Goal: Information Seeking & Learning: Learn about a topic

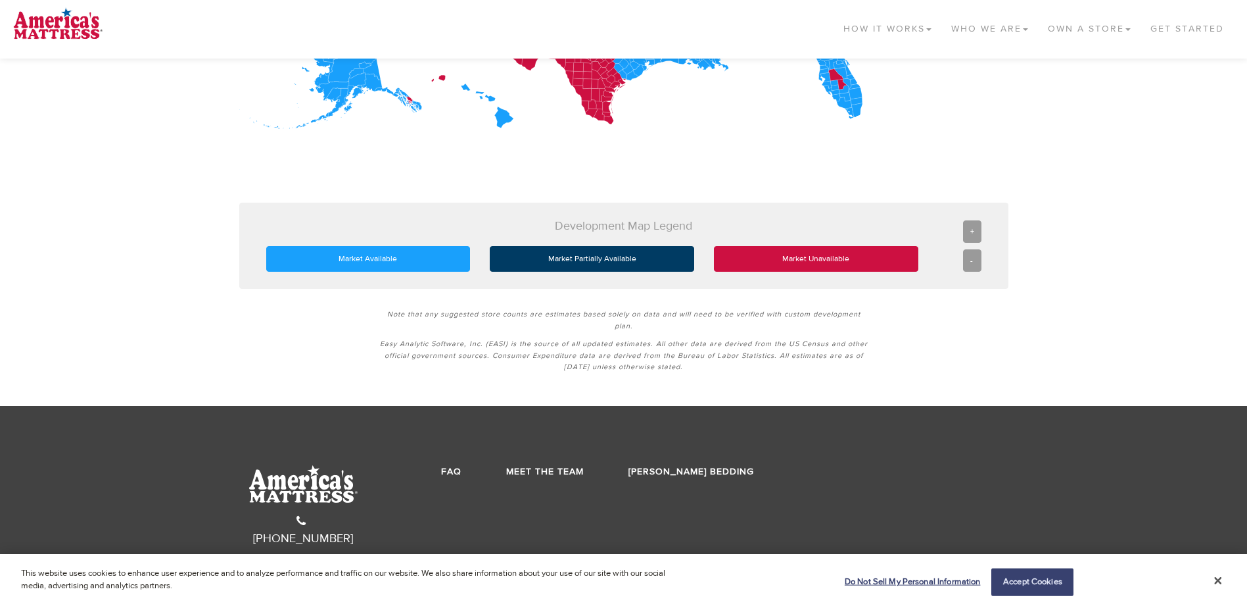
scroll to position [590, 0]
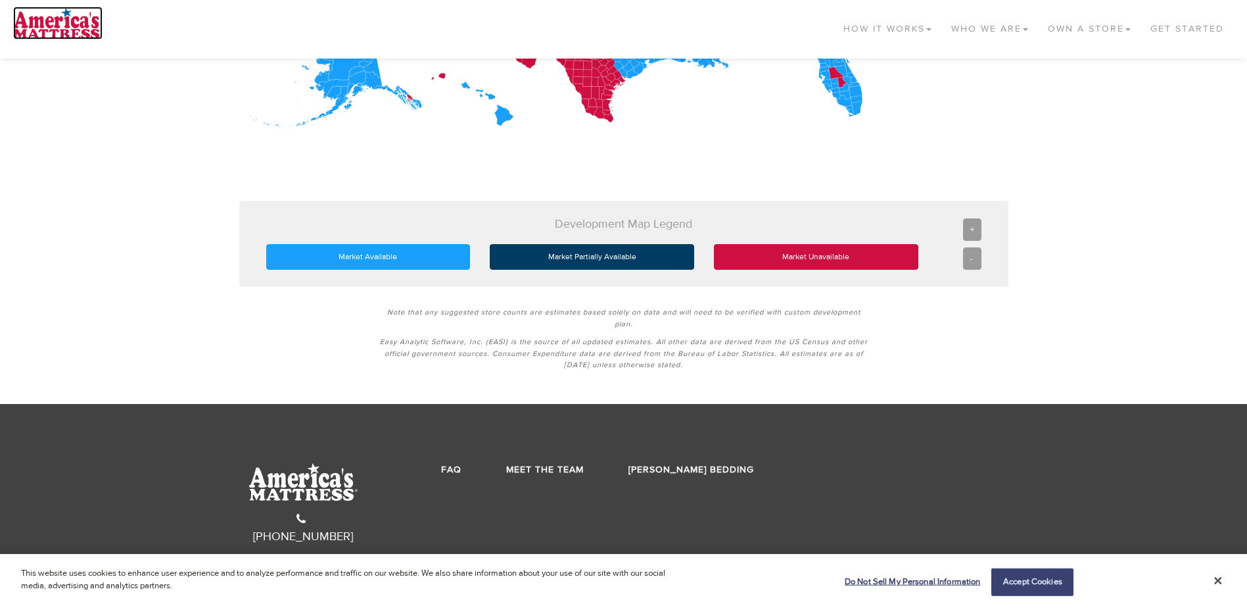
click at [46, 26] on img at bounding box center [57, 23] width 89 height 33
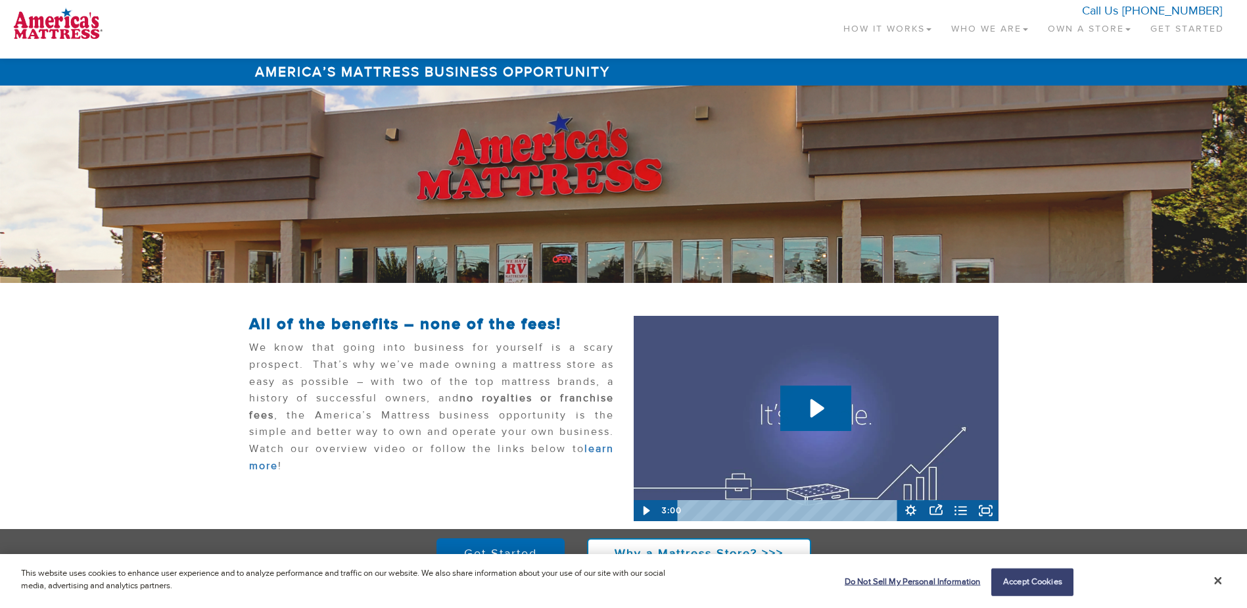
drag, startPoint x: 617, startPoint y: 175, endPoint x: 521, endPoint y: 208, distance: 101.7
click at [521, 208] on div at bounding box center [623, 183] width 1247 height 197
drag, startPoint x: 489, startPoint y: 185, endPoint x: 362, endPoint y: 206, distance: 127.9
click at [362, 206] on div at bounding box center [623, 183] width 1247 height 197
click at [387, 198] on div at bounding box center [623, 183] width 1247 height 197
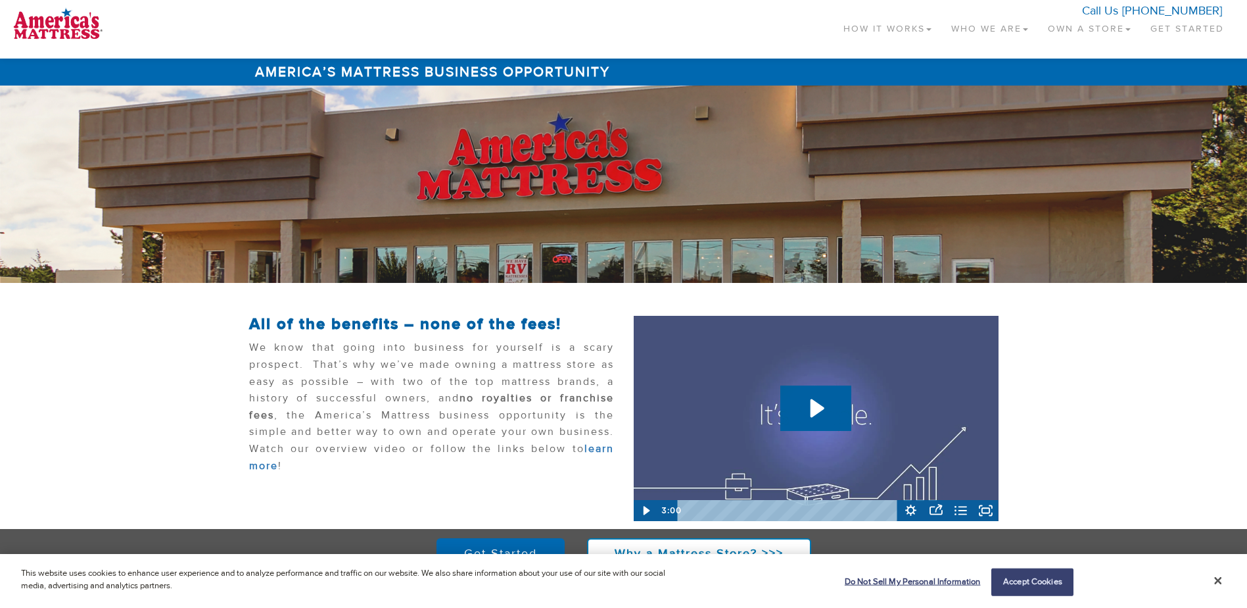
click at [387, 198] on div at bounding box center [623, 183] width 1247 height 197
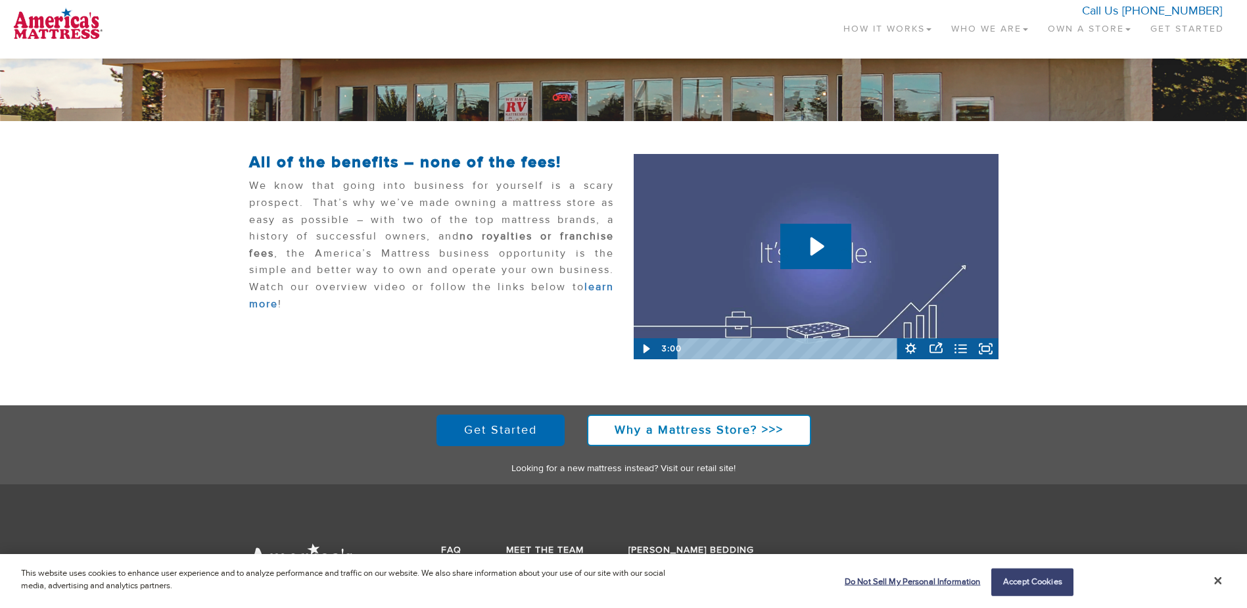
scroll to position [203, 0]
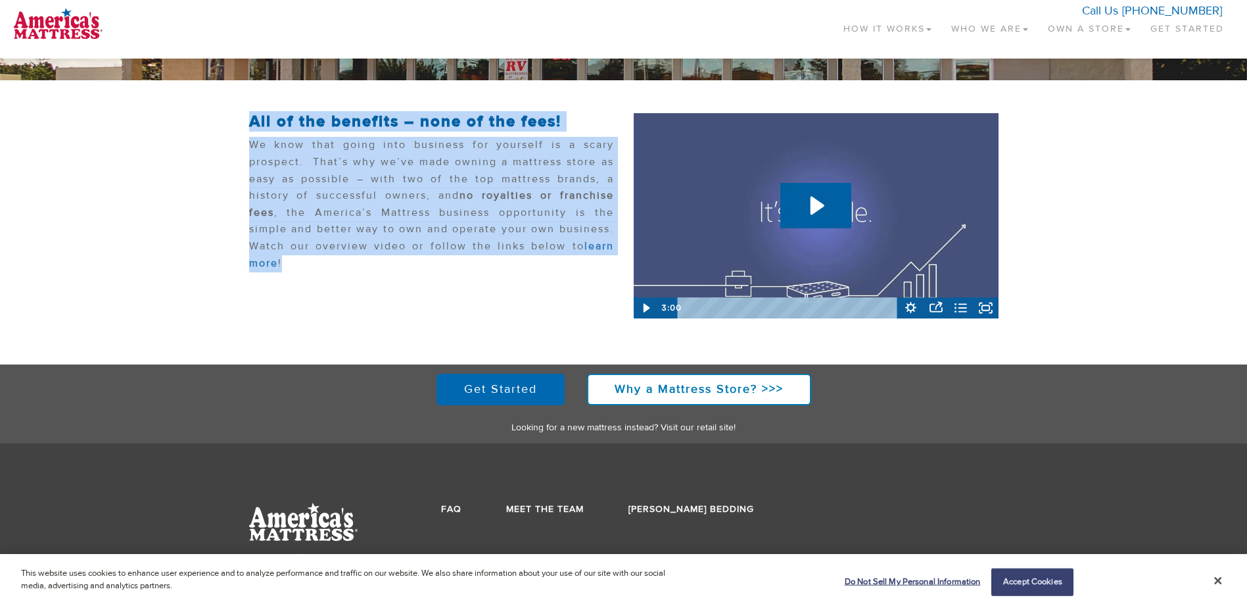
drag, startPoint x: 443, startPoint y: 276, endPoint x: 244, endPoint y: 112, distance: 257.4
click at [244, 112] on div "All of the benefits – none of the fees! We know that going into business for yo…" at bounding box center [431, 207] width 385 height 215
click at [863, 25] on link "How It Works" at bounding box center [888, 26] width 108 height 39
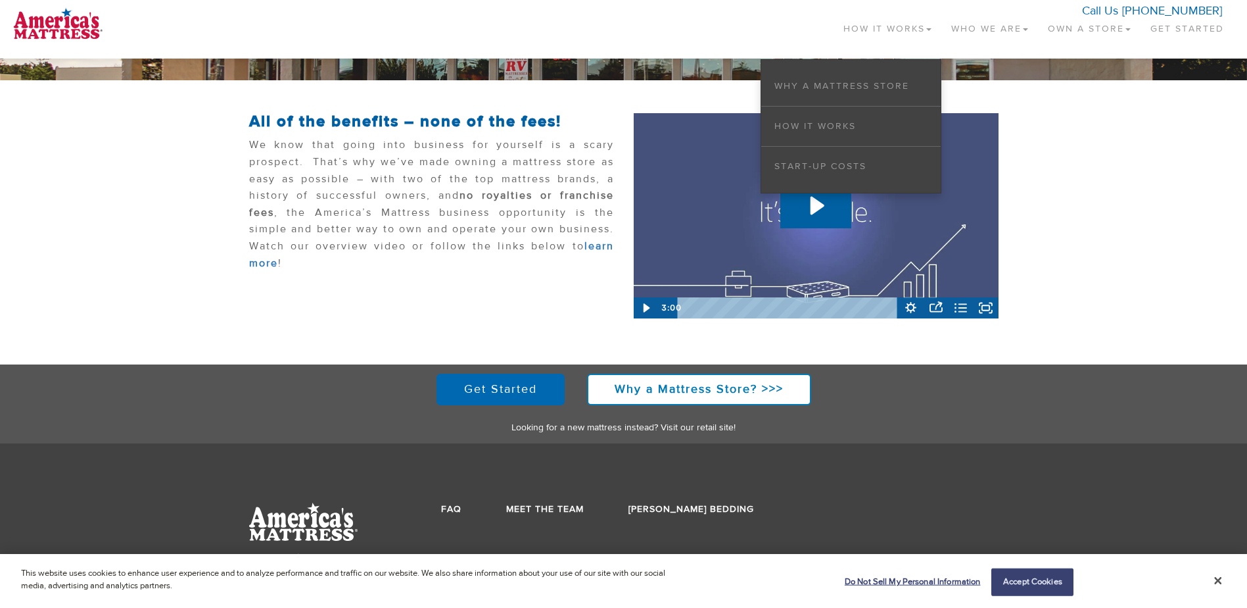
drag, startPoint x: 114, startPoint y: 30, endPoint x: 107, endPoint y: 32, distance: 6.7
click at [114, 30] on div "How It Works Why a Mattress Store How it Works Start-up Costs Who We Are About …" at bounding box center [623, 26] width 1221 height 39
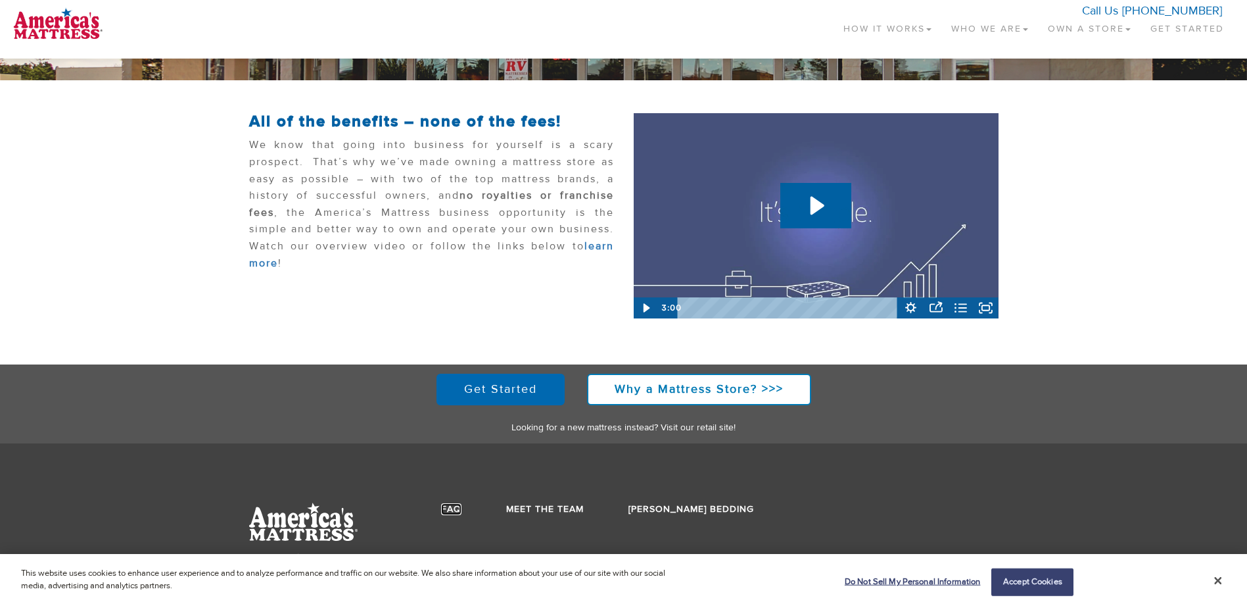
click at [450, 508] on link "FAQ" at bounding box center [451, 509] width 20 height 12
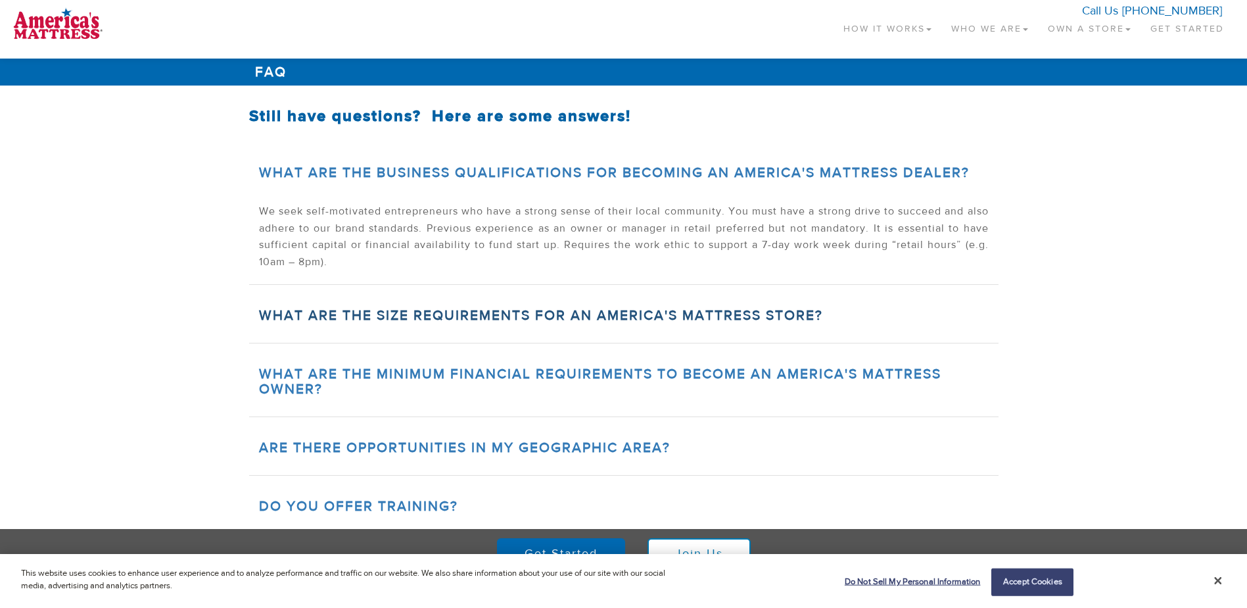
click at [734, 318] on link "What are the size requirements for an America's Mattress store?" at bounding box center [541, 315] width 564 height 18
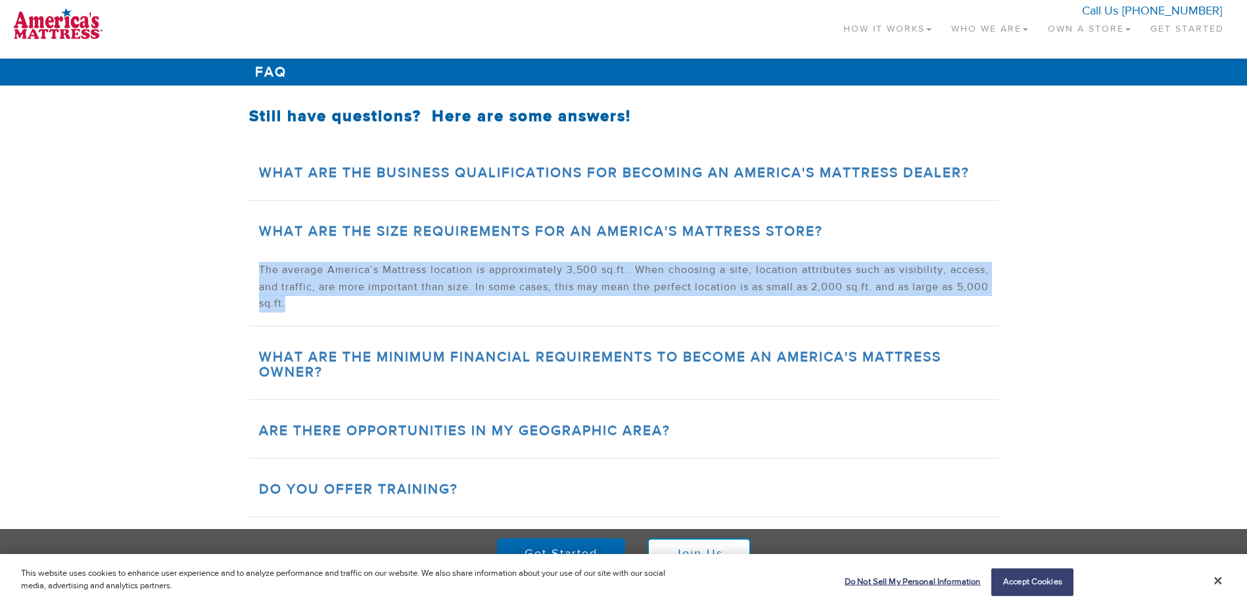
drag, startPoint x: 622, startPoint y: 298, endPoint x: 236, endPoint y: 260, distance: 387.8
click at [236, 260] on section "What are the business qualifications for becoming an America's Mattress Dealer?…" at bounding box center [623, 513] width 1247 height 775
click at [593, 311] on p "The average America’s Mattress location is approximately 3,500 sq.ft.. When cho…" at bounding box center [624, 287] width 730 height 51
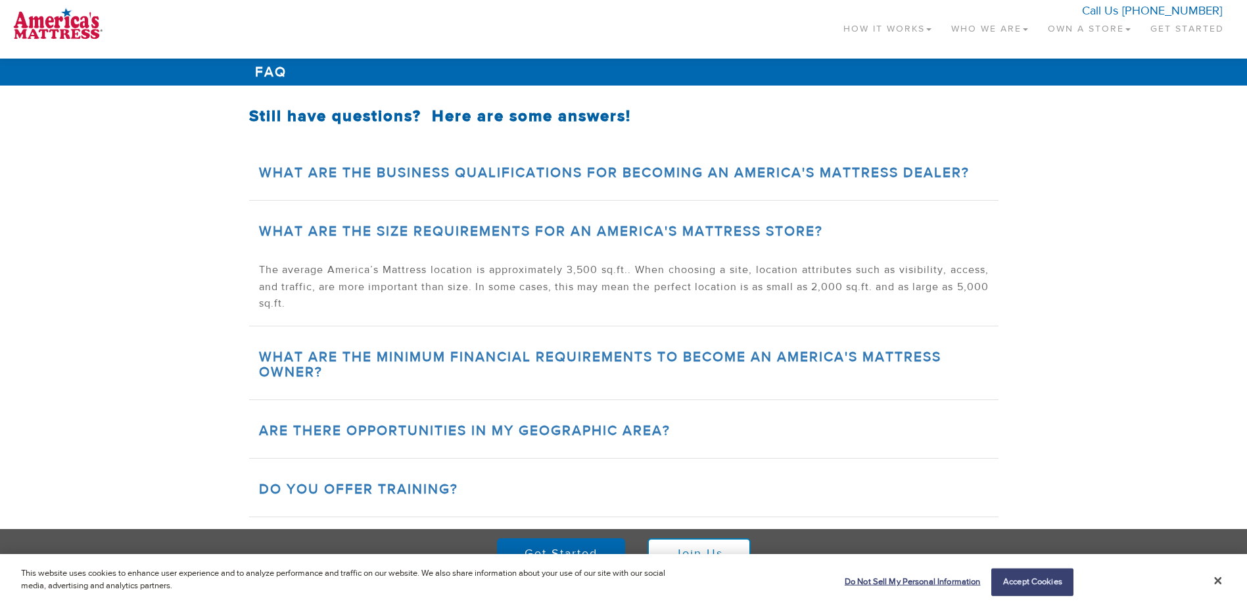
click at [533, 343] on div "What are the minimum financial requirements to become an America's Mattress Own…" at bounding box center [624, 364] width 750 height 70
click at [537, 355] on link "What are the minimum financial requirements to become an America's Mattress Own…" at bounding box center [600, 364] width 683 height 33
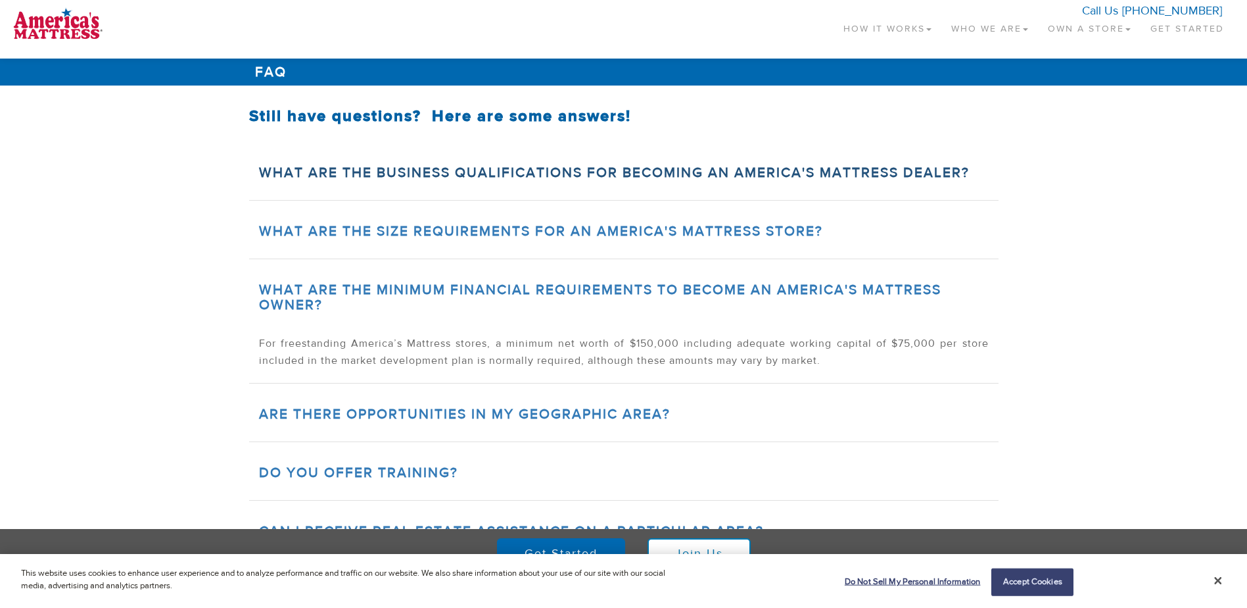
click at [404, 178] on link "What are the business qualifications for becoming an America's Mattress Dealer?" at bounding box center [614, 173] width 711 height 18
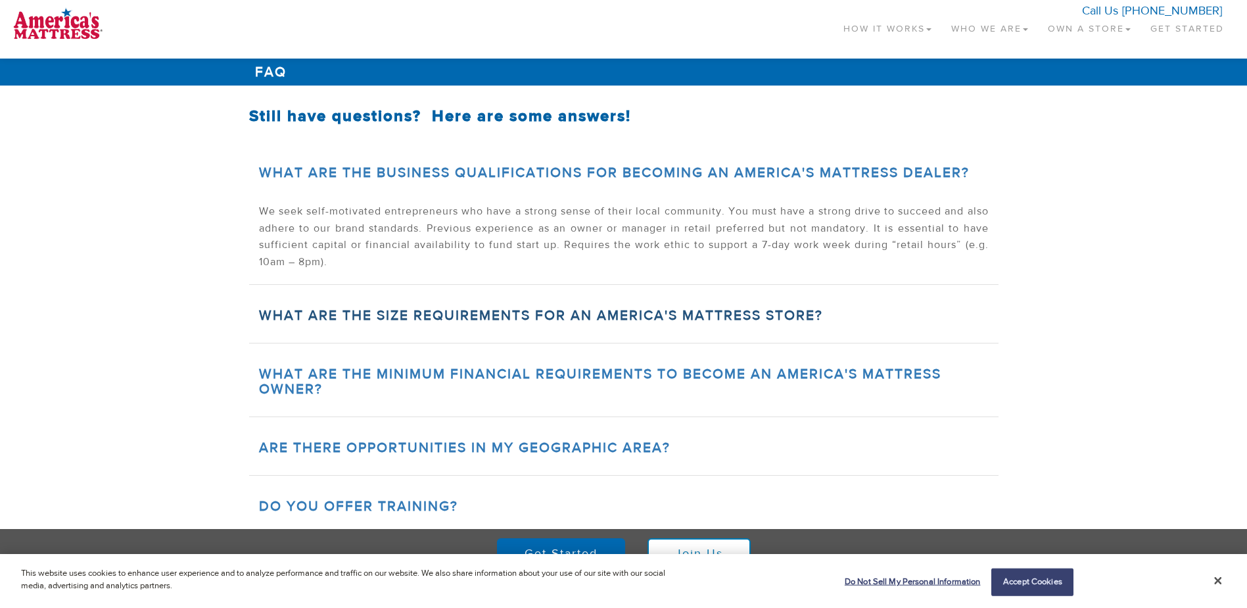
click at [677, 314] on link "What are the size requirements for an America's Mattress store?" at bounding box center [541, 315] width 564 height 18
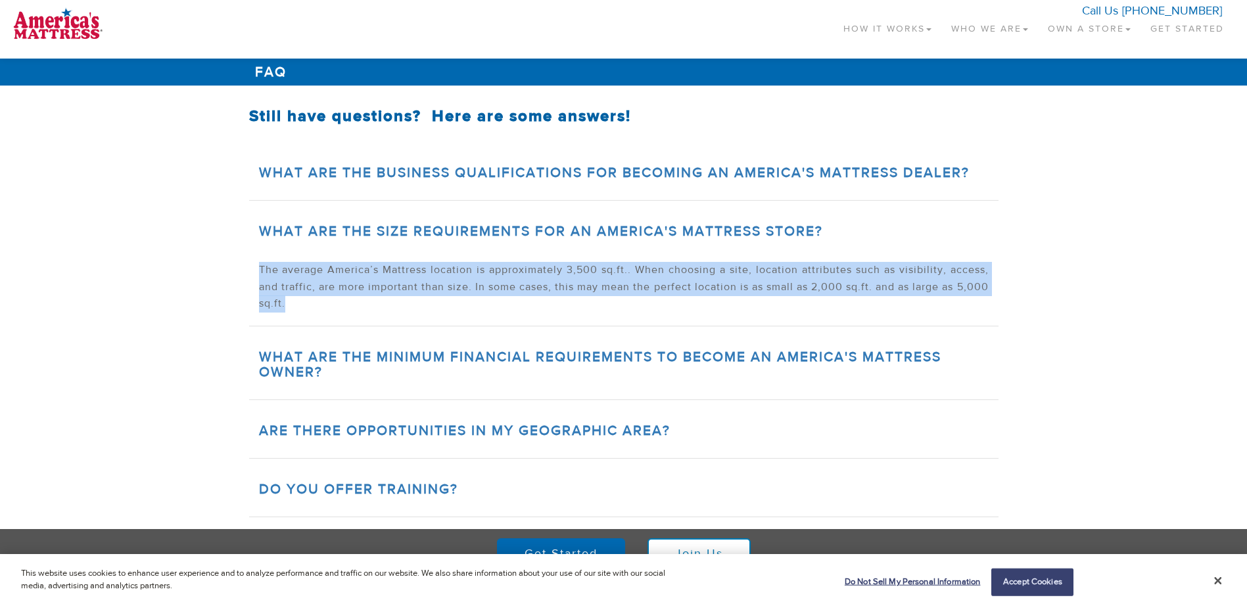
drag, startPoint x: 483, startPoint y: 316, endPoint x: 228, endPoint y: 266, distance: 260.5
click at [228, 266] on section "What are the business qualifications for becoming an America's Mattress Dealer?…" at bounding box center [623, 513] width 1247 height 775
drag, startPoint x: 228, startPoint y: 266, endPoint x: 302, endPoint y: 269, distance: 74.3
copy p "The average America’s Mattress location is approximately 3,500 sq.ft.. When cho…"
click at [461, 361] on link "What are the minimum financial requirements to become an America's Mattress Own…" at bounding box center [600, 364] width 683 height 33
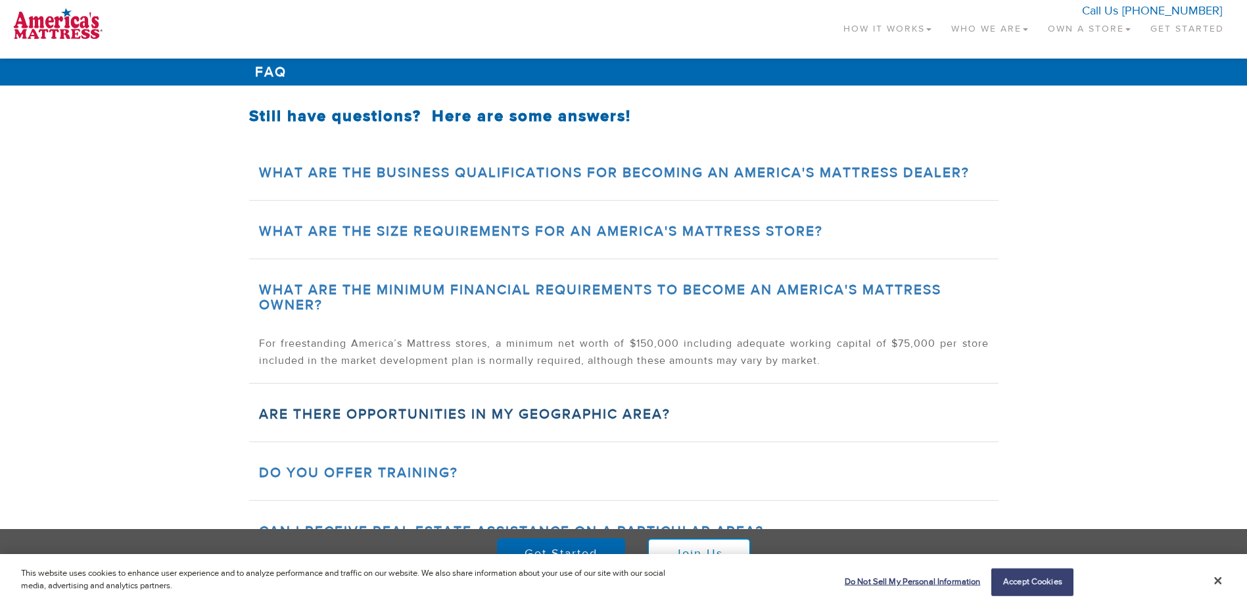
click at [528, 409] on link "Are there opportunities in my geographic area?" at bounding box center [465, 414] width 412 height 18
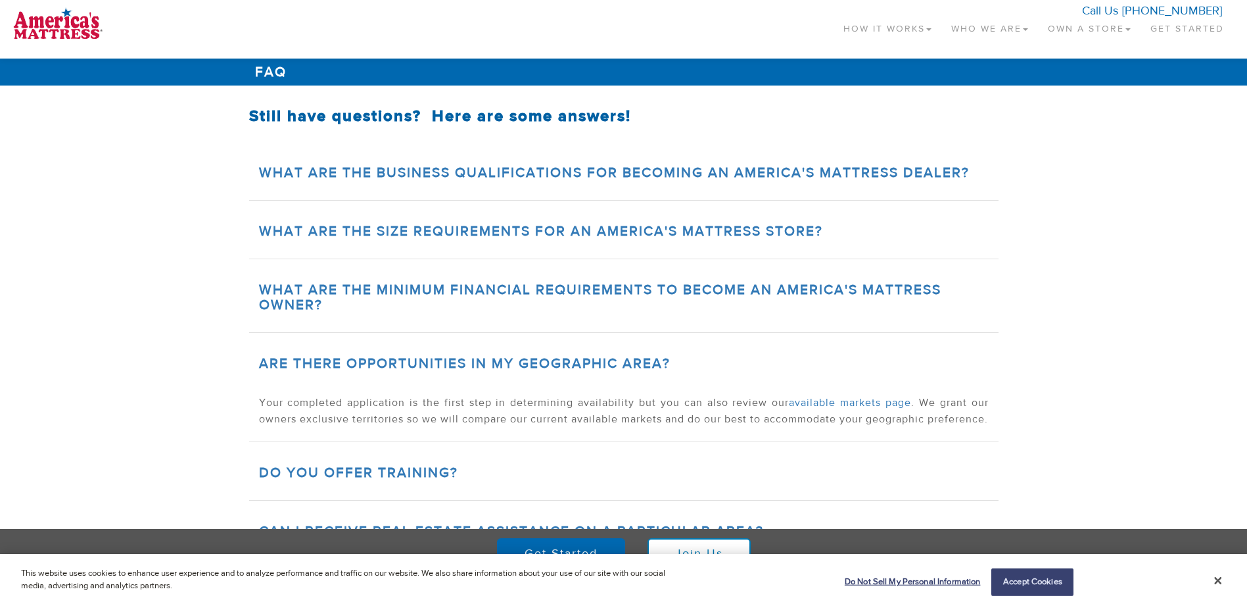
click at [502, 480] on h2 "Do you offer training?" at bounding box center [624, 472] width 730 height 15
click at [454, 481] on link "Do you offer training?" at bounding box center [358, 473] width 199 height 18
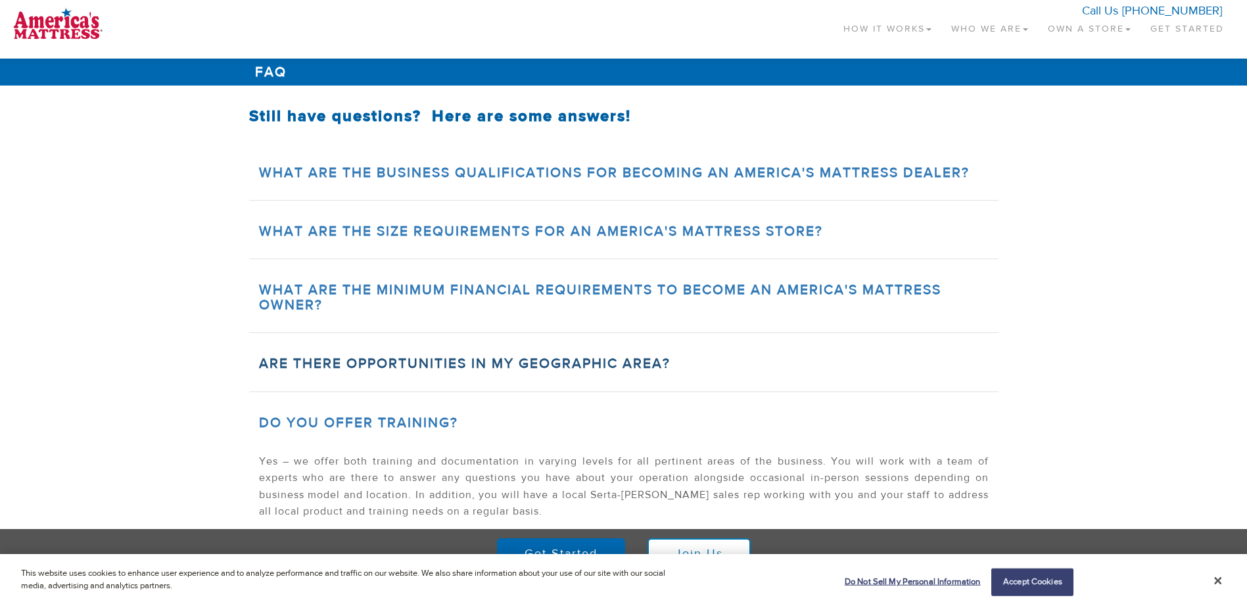
click at [533, 361] on link "Are there opportunities in my geographic area?" at bounding box center [465, 363] width 412 height 18
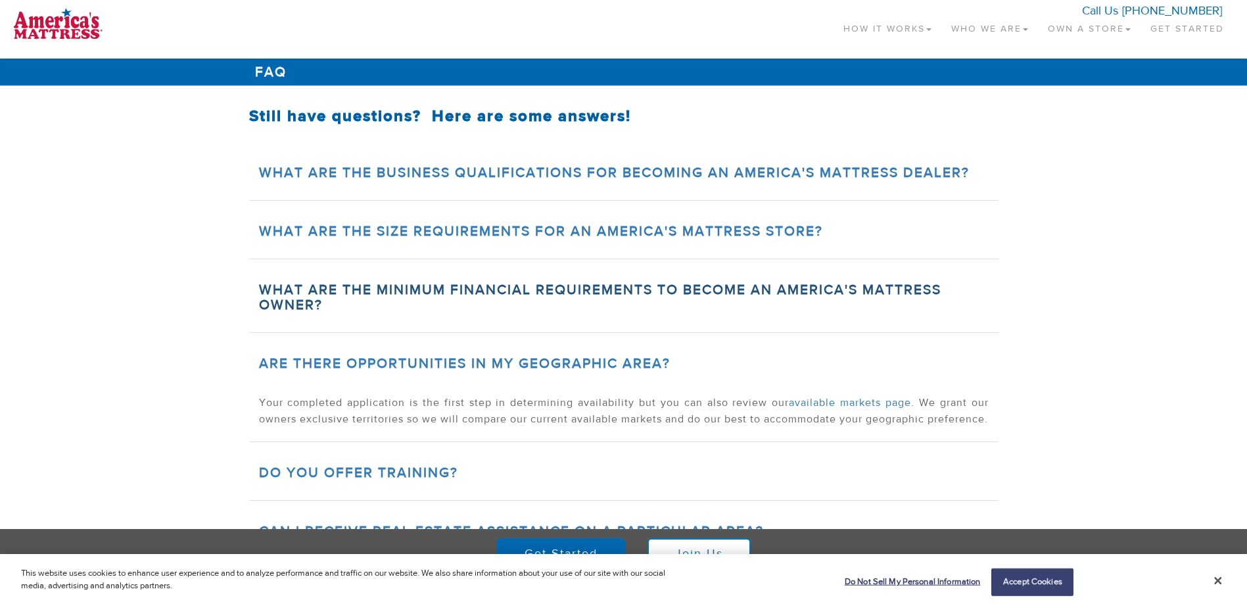
click at [613, 289] on link "What are the minimum financial requirements to become an America's Mattress Own…" at bounding box center [600, 297] width 683 height 33
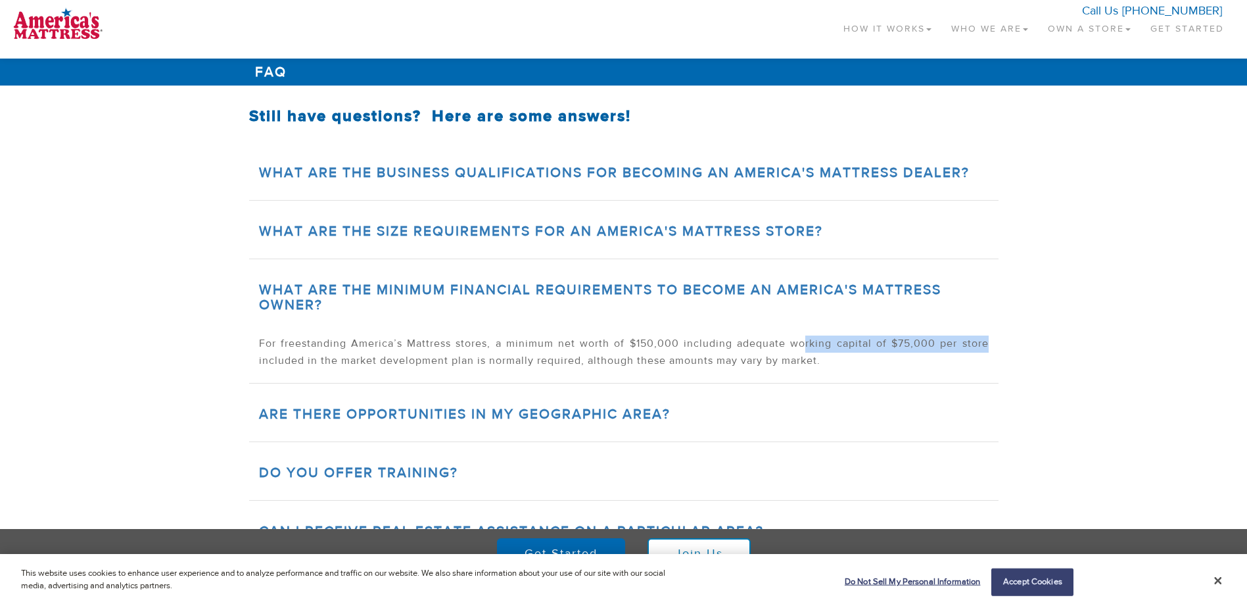
drag, startPoint x: 806, startPoint y: 347, endPoint x: 991, endPoint y: 339, distance: 184.9
click at [991, 339] on div "For freestanding America’s Mattress stores, a minimum net worth of $150,000 inc…" at bounding box center [624, 357] width 750 height 50
drag, startPoint x: 991, startPoint y: 339, endPoint x: 827, endPoint y: 370, distance: 167.3
click at [827, 370] on div "For freestanding America’s Mattress stores, a minimum net worth of $150,000 inc…" at bounding box center [624, 357] width 750 height 50
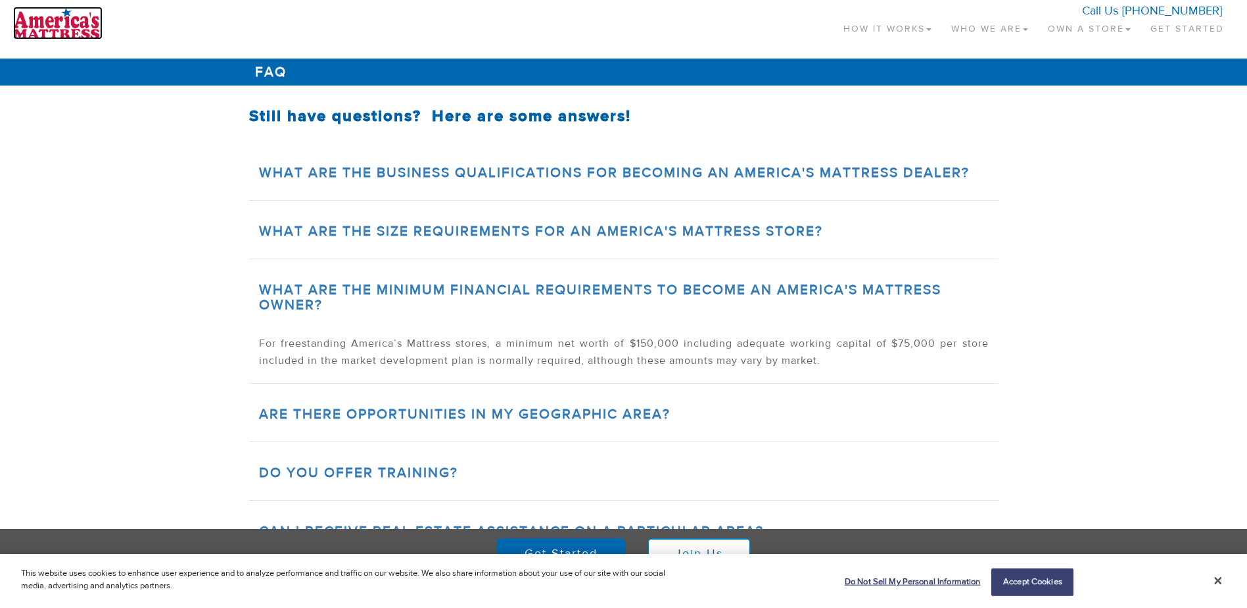
click at [87, 26] on img at bounding box center [57, 23] width 89 height 33
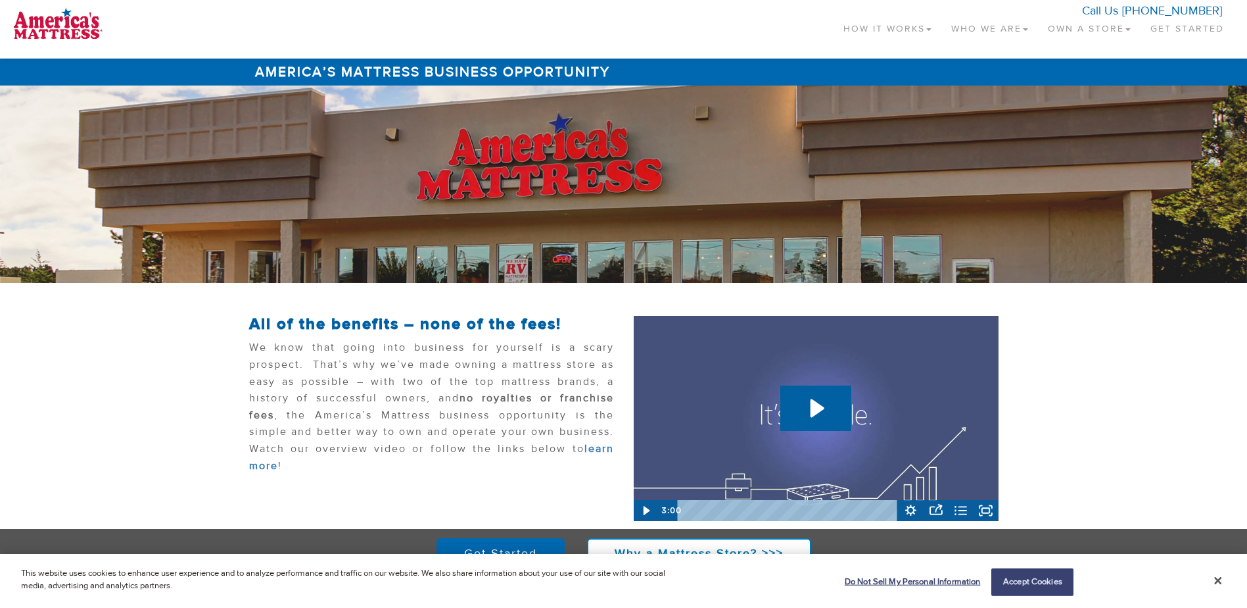
click at [1135, 382] on section "All of the benefits – none of the fees! We know that going into business for yo…" at bounding box center [623, 412] width 1247 height 258
click at [994, 28] on link "Who We Are" at bounding box center [990, 26] width 97 height 39
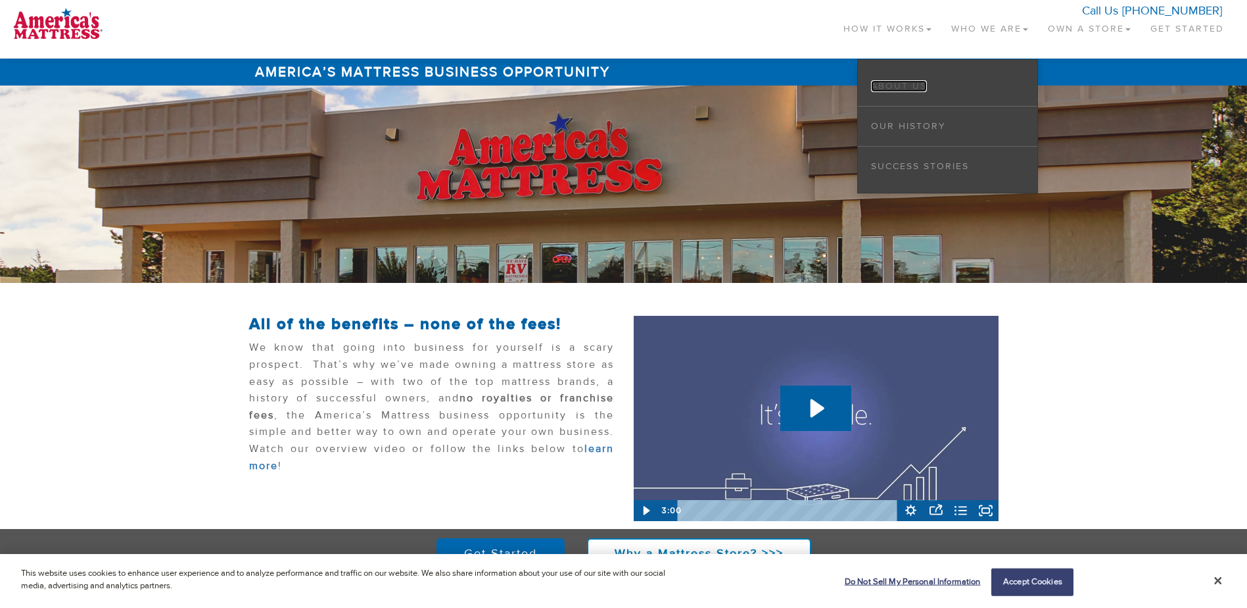
click at [898, 84] on link "About Us" at bounding box center [899, 86] width 56 height 12
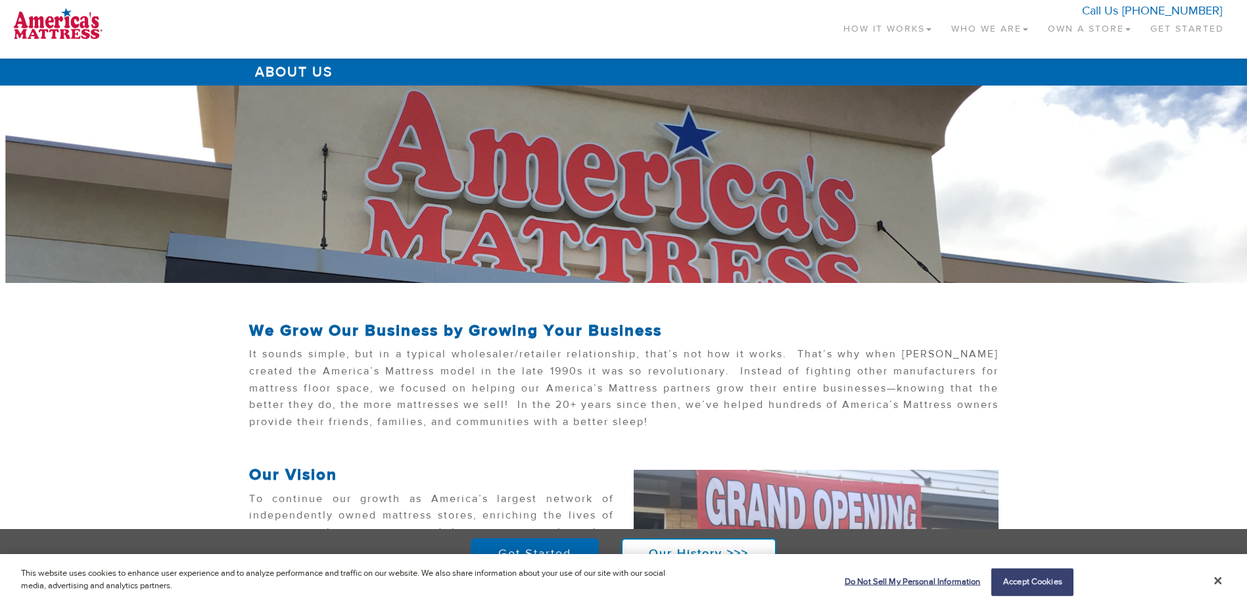
click at [1005, 30] on link "Who We Are" at bounding box center [990, 26] width 97 height 39
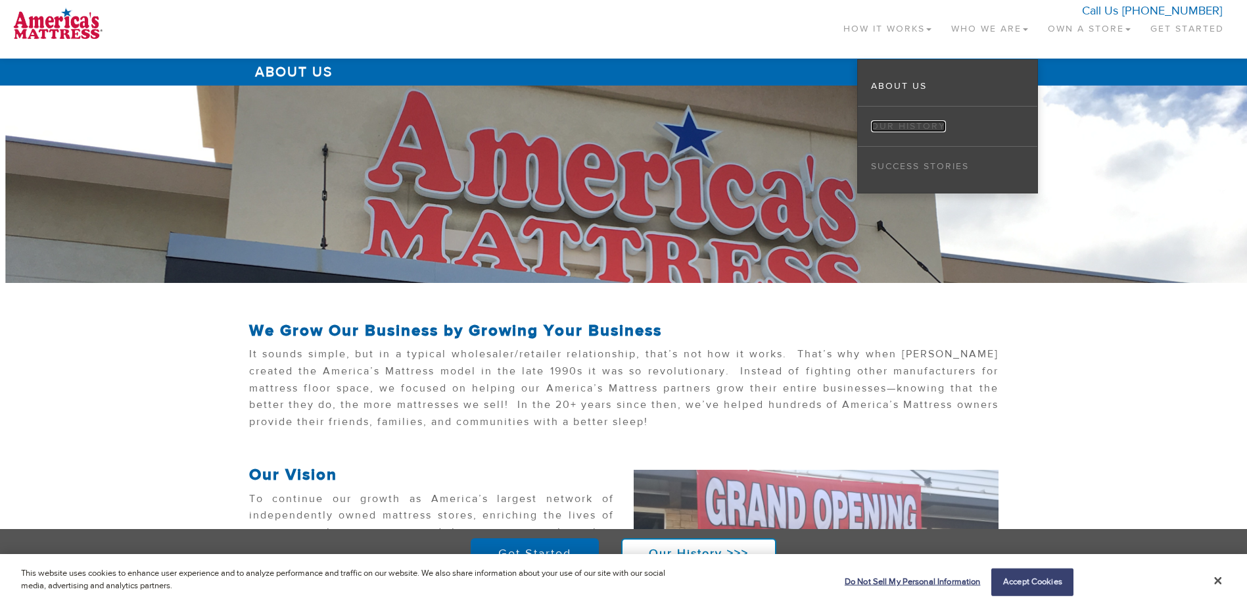
click at [911, 128] on link "Our History" at bounding box center [908, 126] width 75 height 12
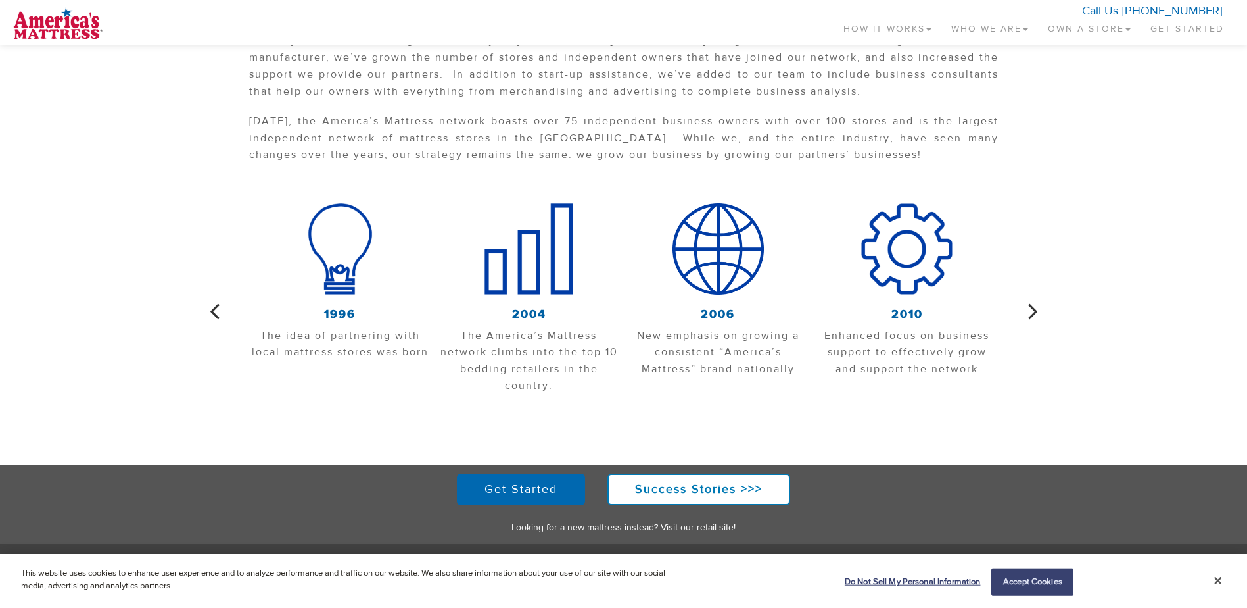
scroll to position [395, 0]
click at [1035, 311] on icon "button" at bounding box center [1033, 311] width 10 height 28
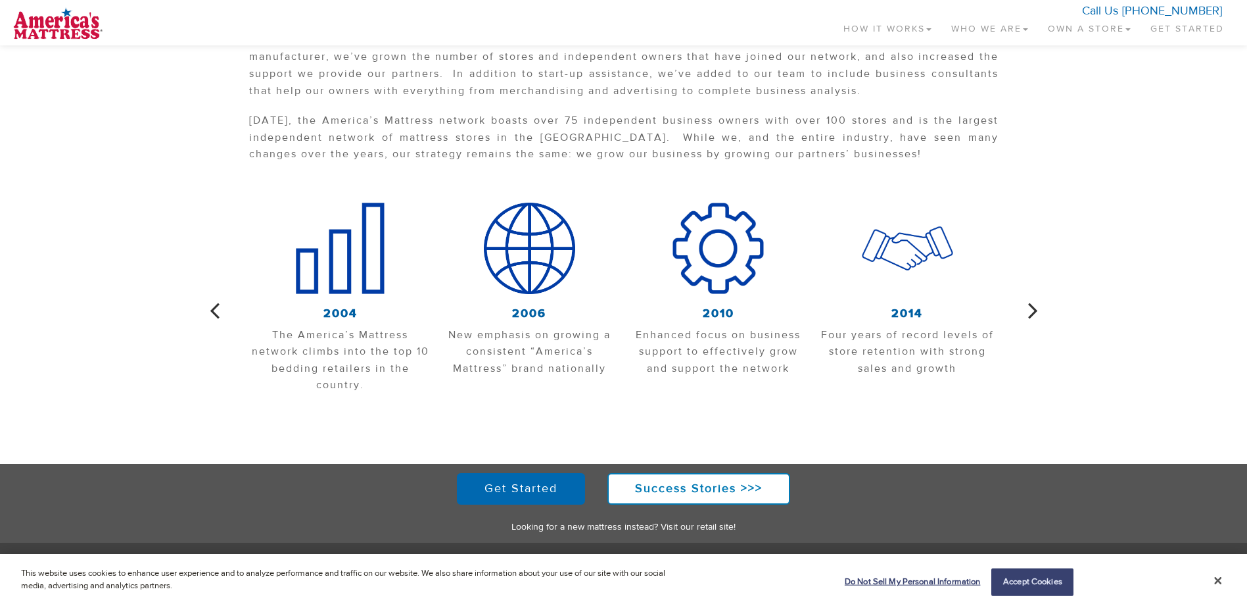
click at [1035, 311] on icon "button" at bounding box center [1033, 311] width 10 height 28
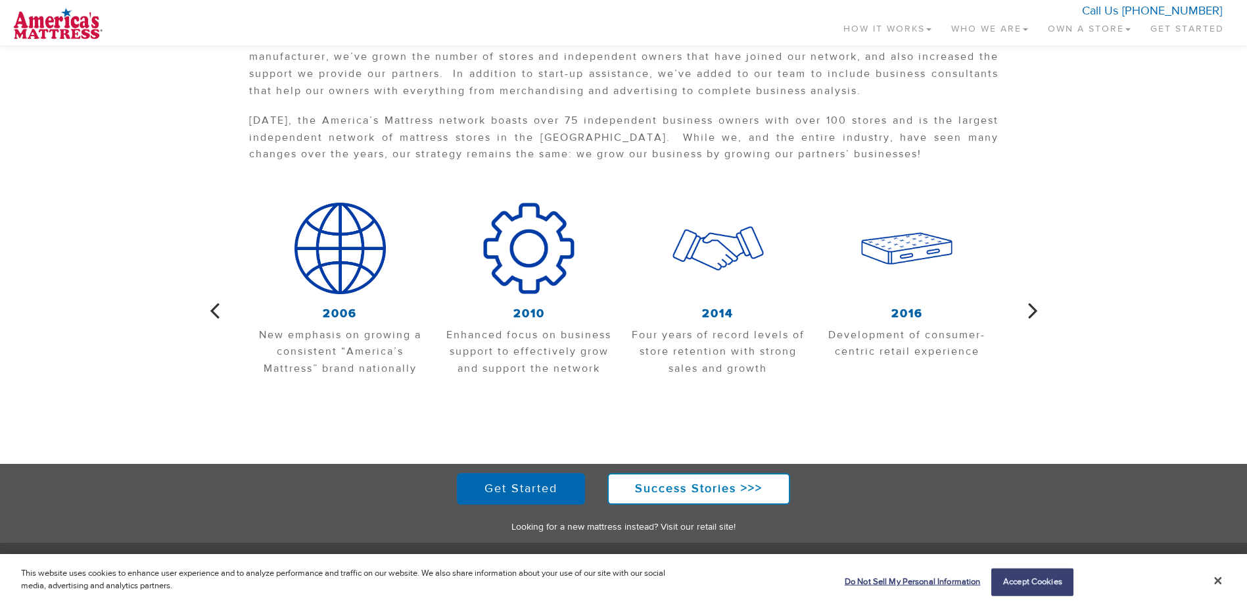
click at [1035, 311] on icon "button" at bounding box center [1033, 311] width 10 height 28
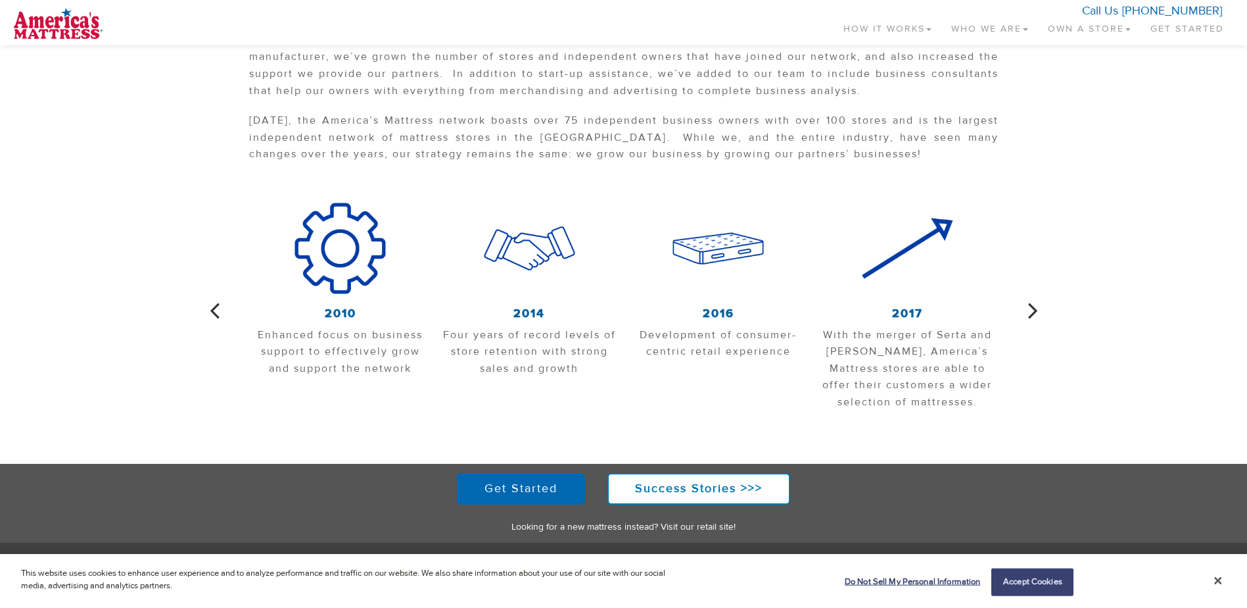
click at [1035, 311] on icon "button" at bounding box center [1033, 311] width 10 height 28
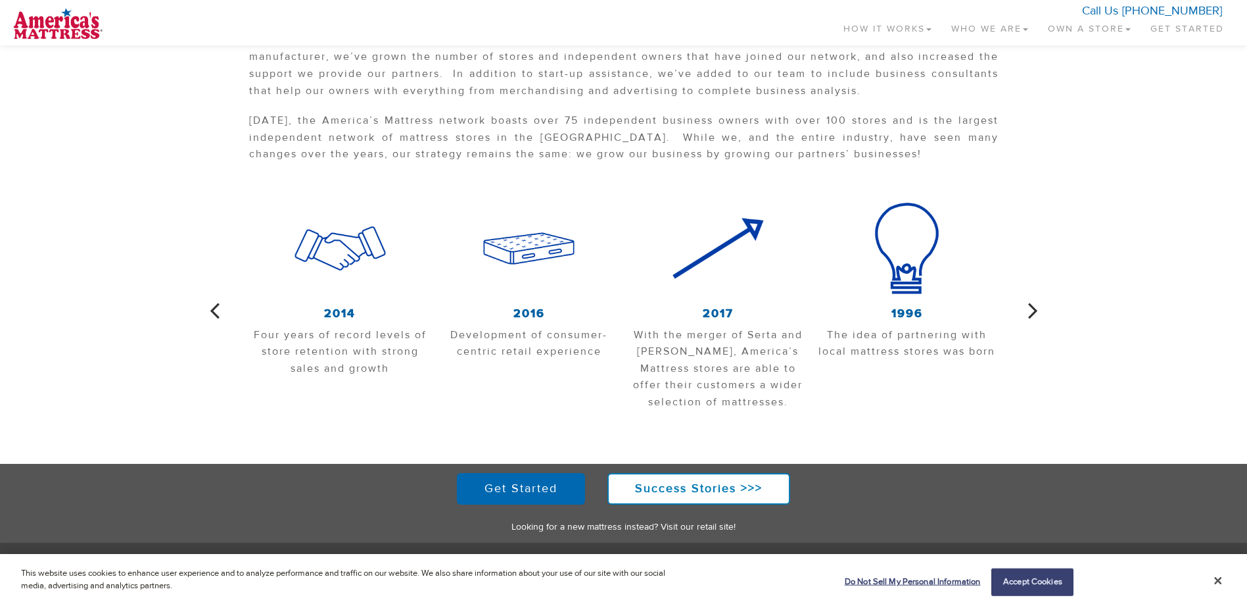
click at [1035, 311] on icon "button" at bounding box center [1033, 311] width 10 height 28
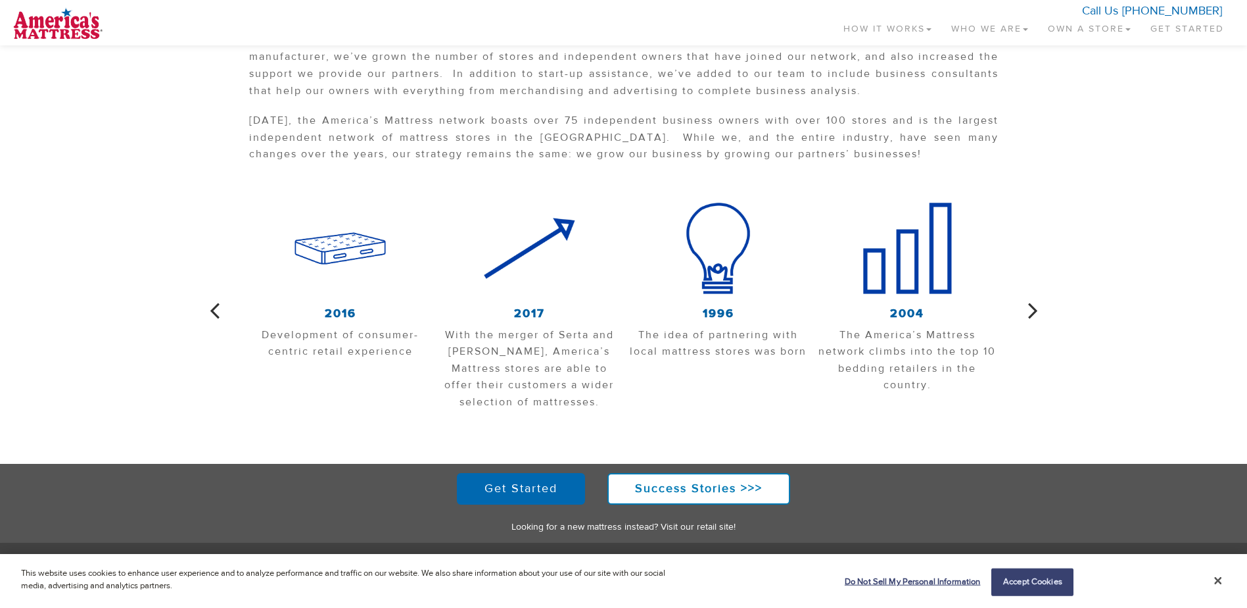
click at [1035, 311] on icon "button" at bounding box center [1033, 311] width 10 height 28
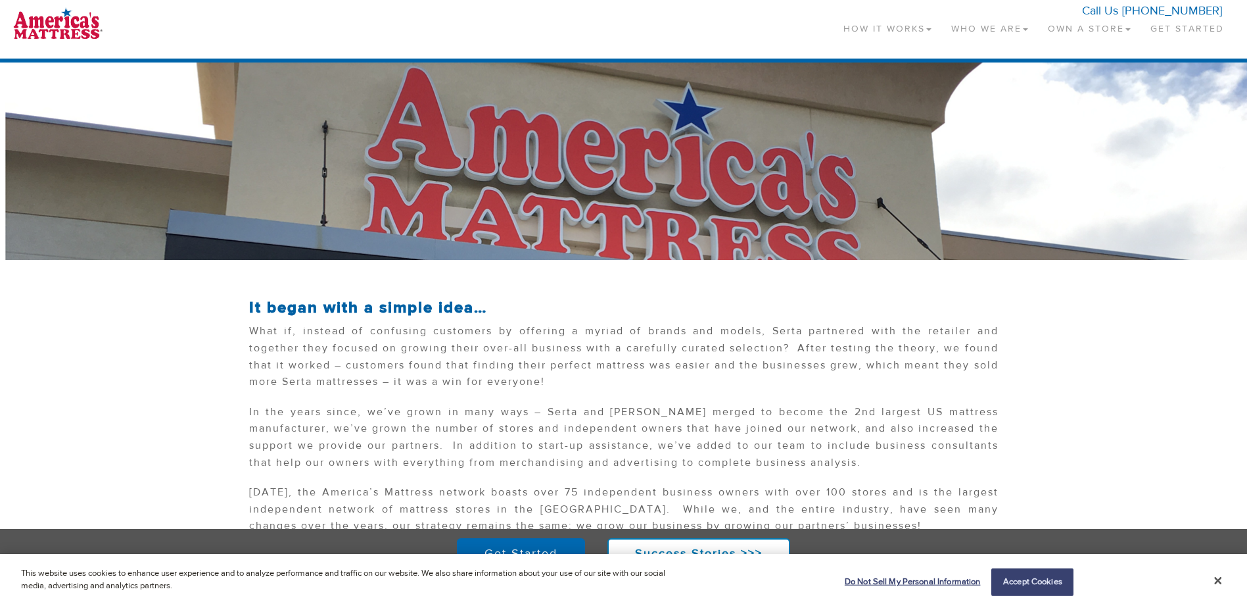
scroll to position [0, 0]
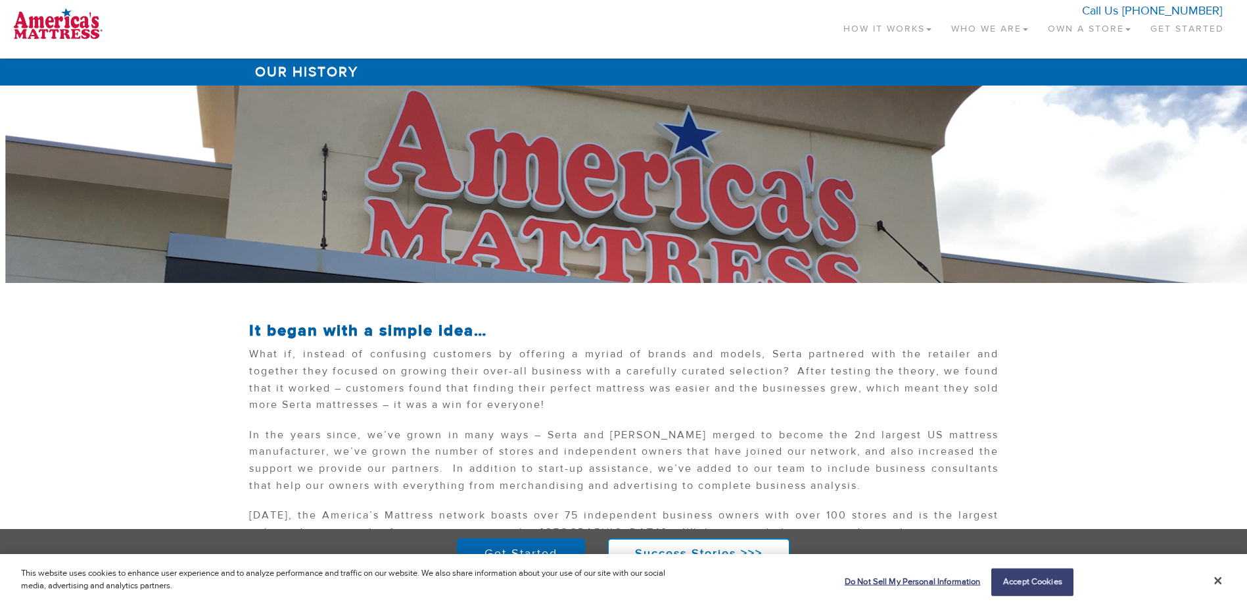
click at [995, 28] on link "Who We Are" at bounding box center [990, 26] width 97 height 39
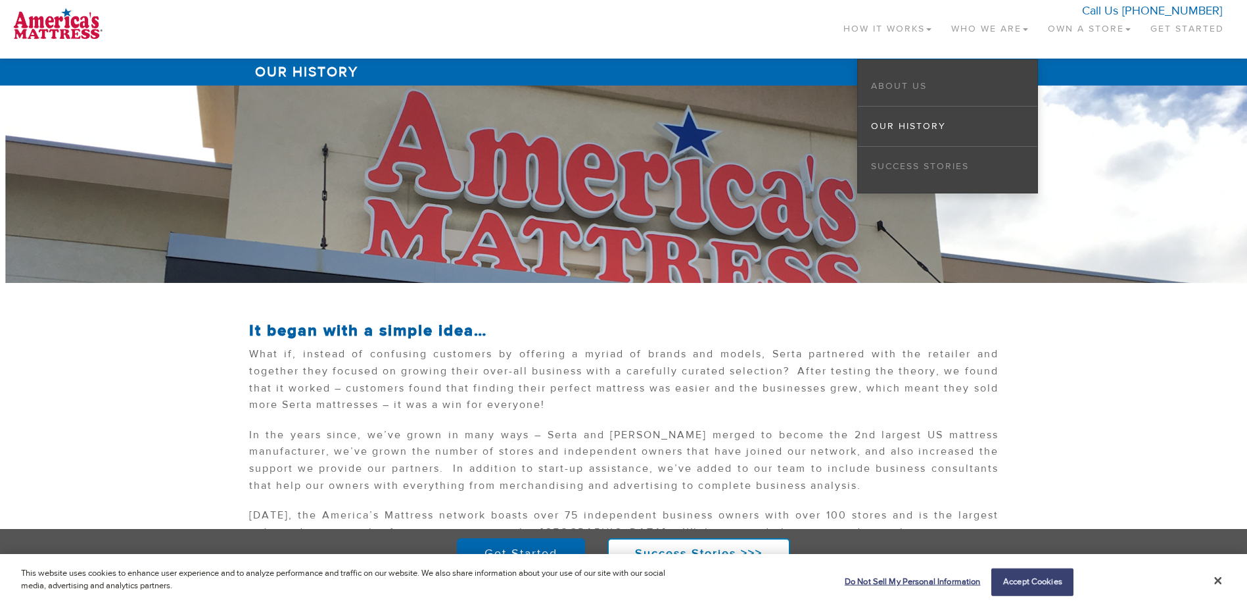
click at [909, 174] on li "Success Stories" at bounding box center [948, 166] width 180 height 39
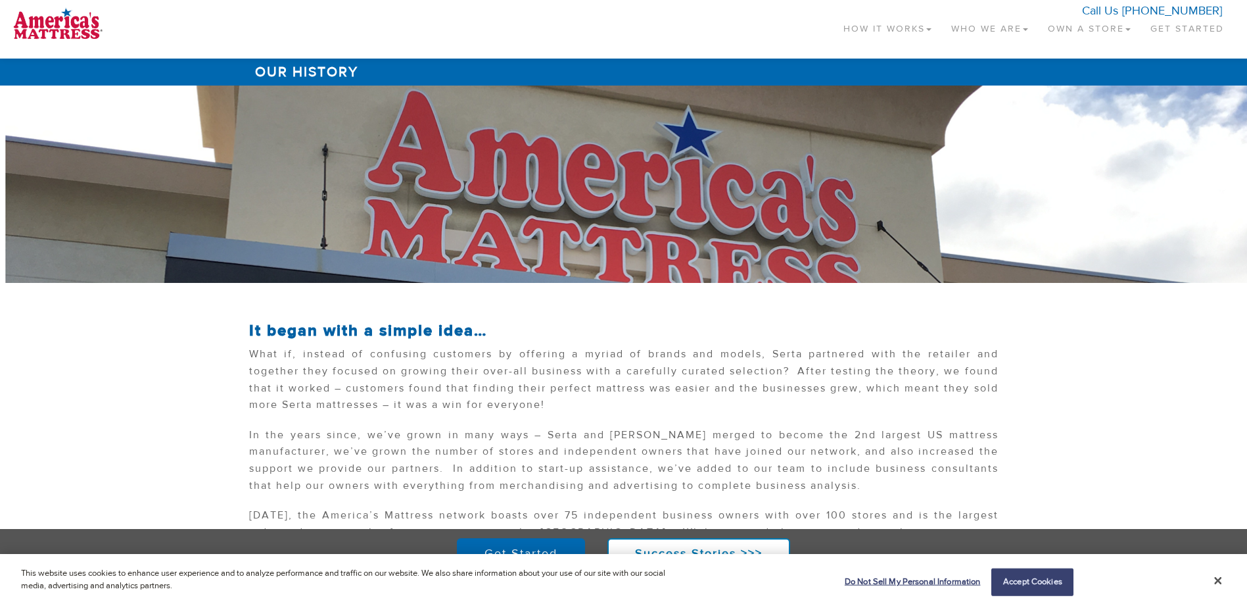
click at [912, 164] on div at bounding box center [623, 183] width 1247 height 197
click at [982, 28] on link "Who We Are" at bounding box center [990, 26] width 97 height 39
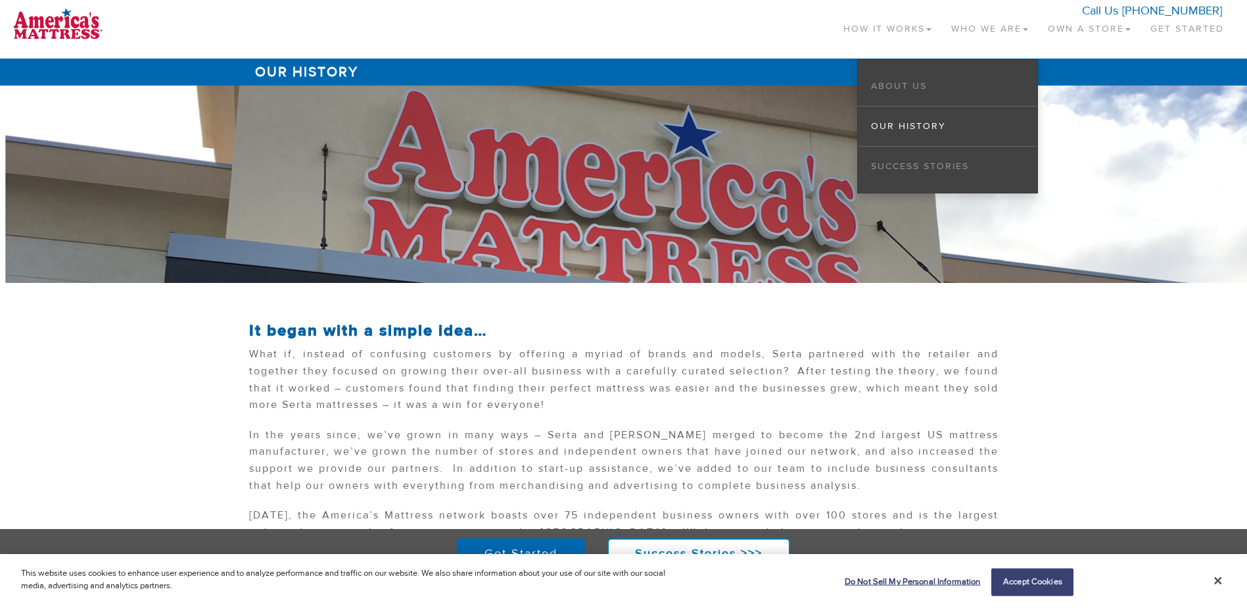
click at [945, 174] on li "Success Stories" at bounding box center [948, 166] width 180 height 39
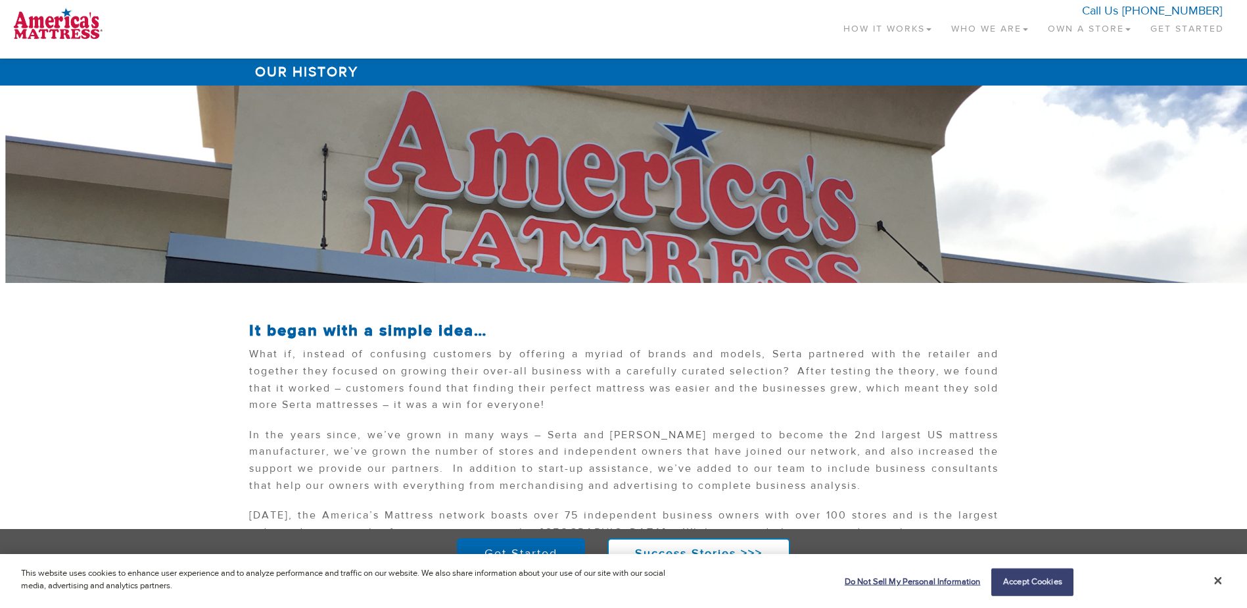
click at [960, 23] on link "Who We Are" at bounding box center [990, 26] width 97 height 39
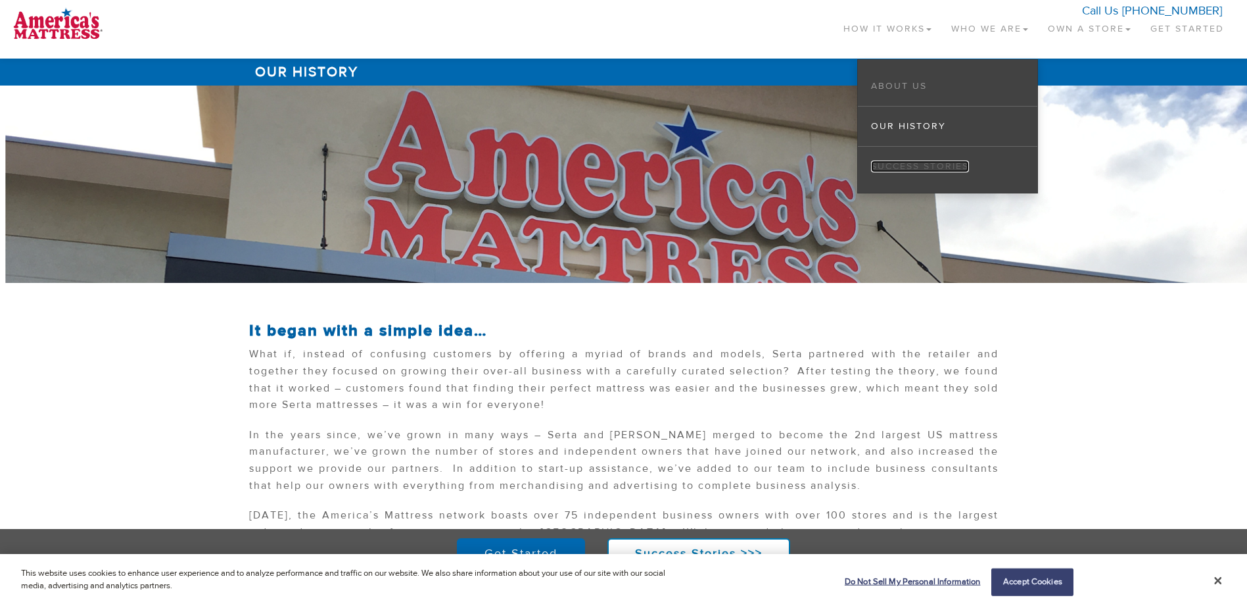
click at [905, 167] on link "Success Stories" at bounding box center [920, 166] width 98 height 12
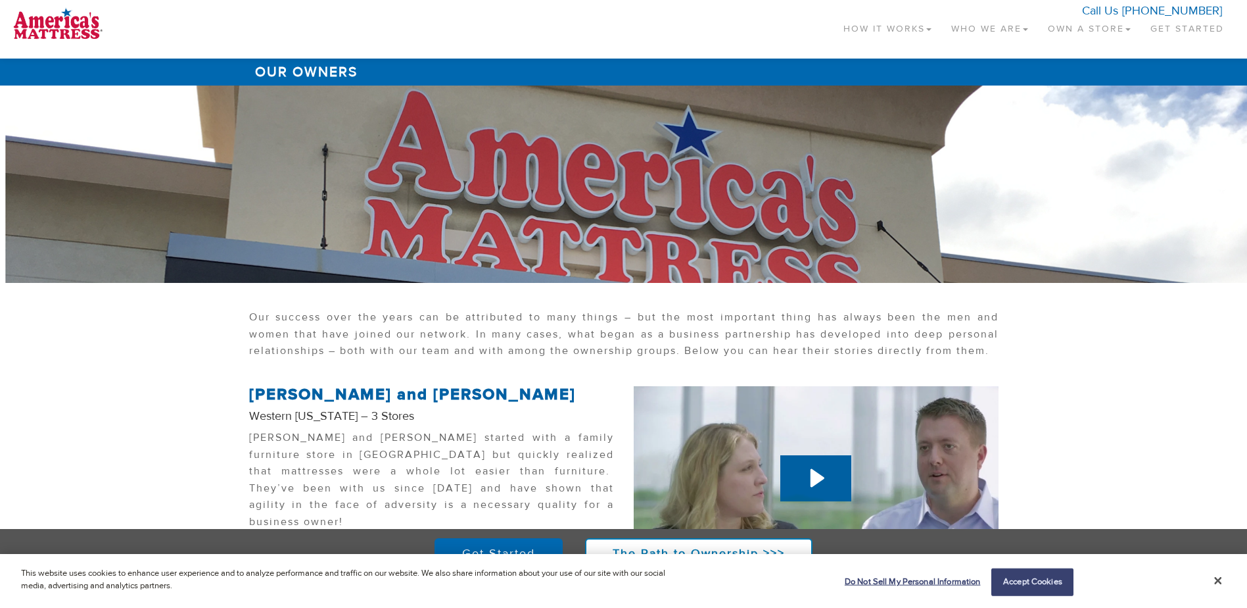
click at [1073, 33] on link "Own a Store" at bounding box center [1089, 26] width 103 height 39
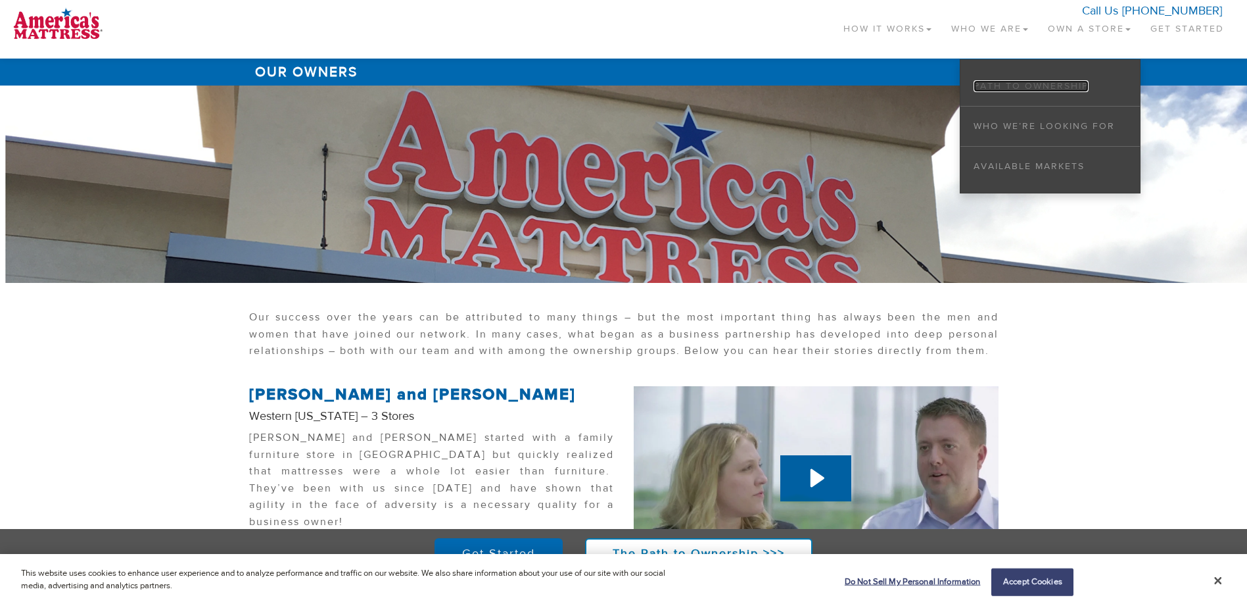
click at [1045, 87] on link "Path to Ownership" at bounding box center [1031, 86] width 115 height 12
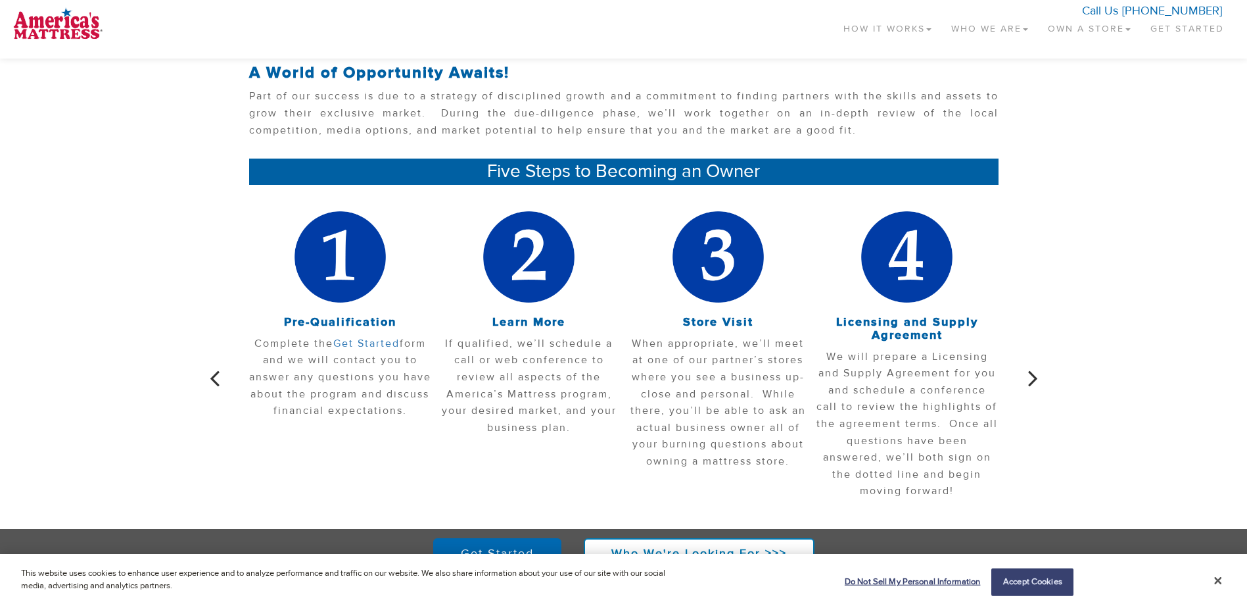
scroll to position [263, 0]
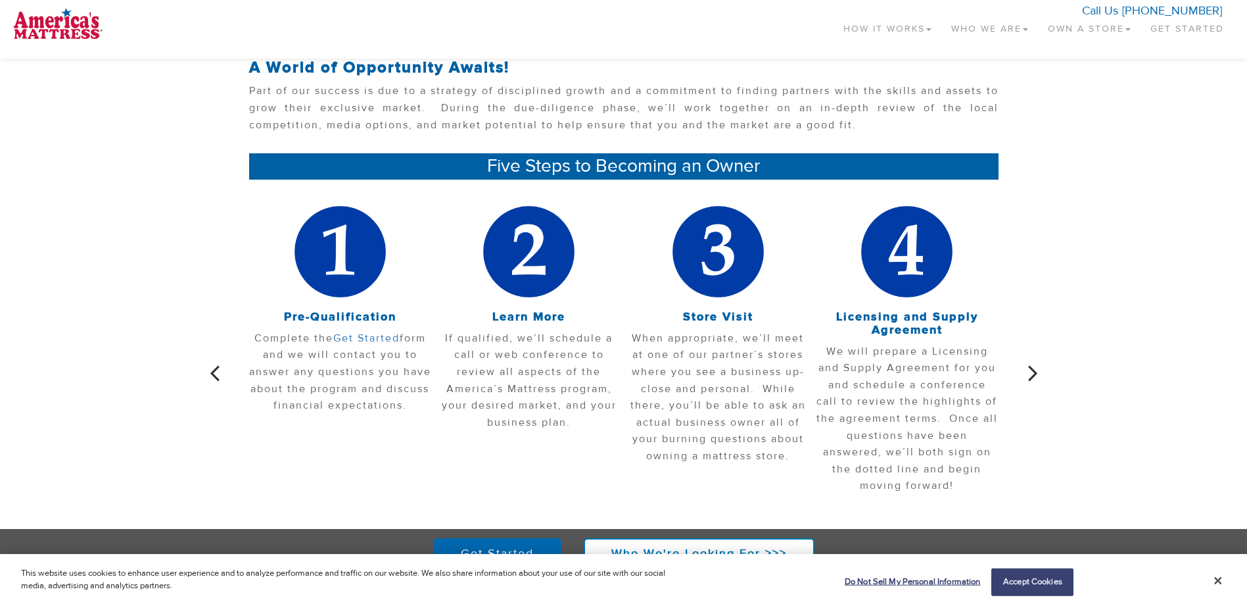
click at [1032, 368] on icon "button" at bounding box center [1033, 373] width 10 height 28
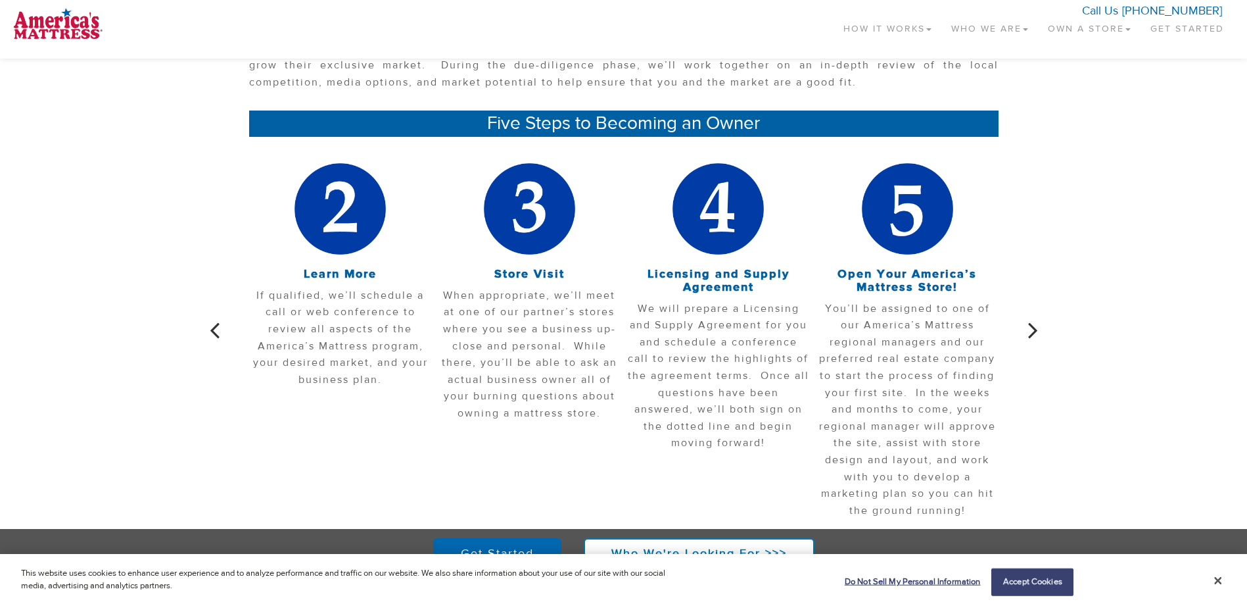
scroll to position [329, 0]
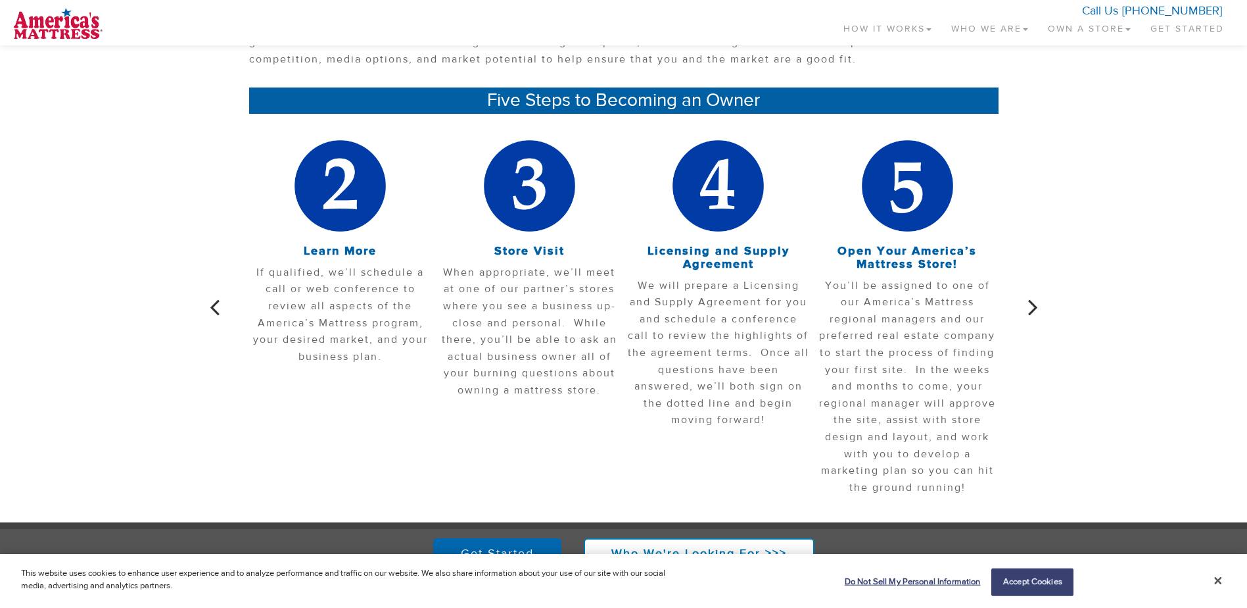
click at [1038, 306] on icon "button" at bounding box center [1033, 307] width 10 height 28
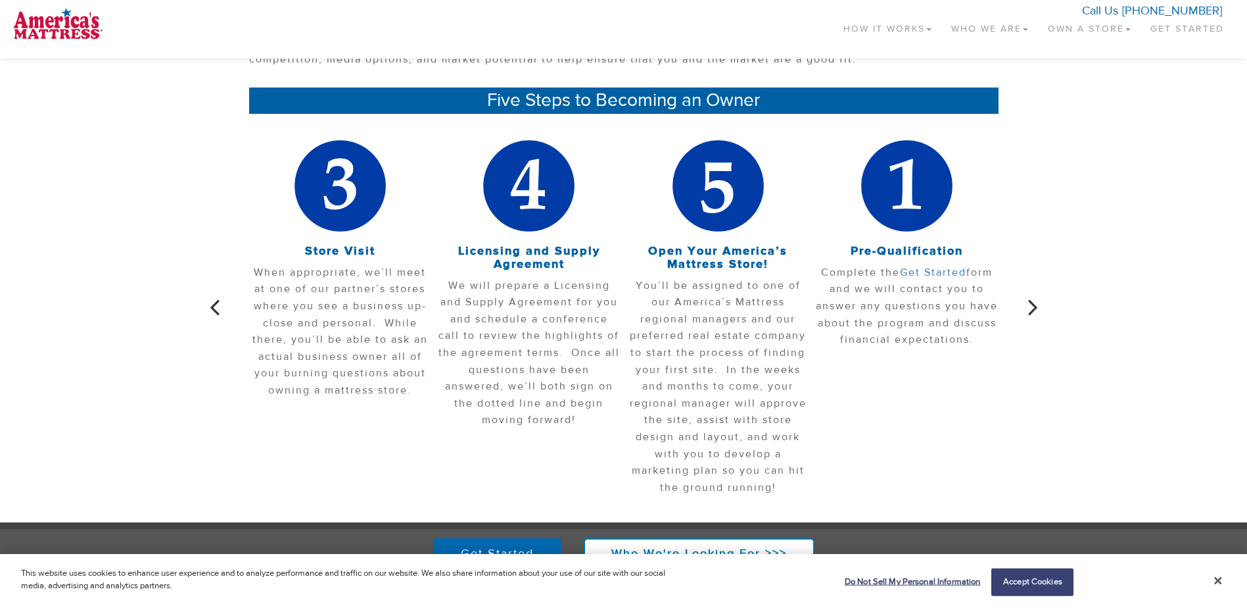
scroll to position [0, 0]
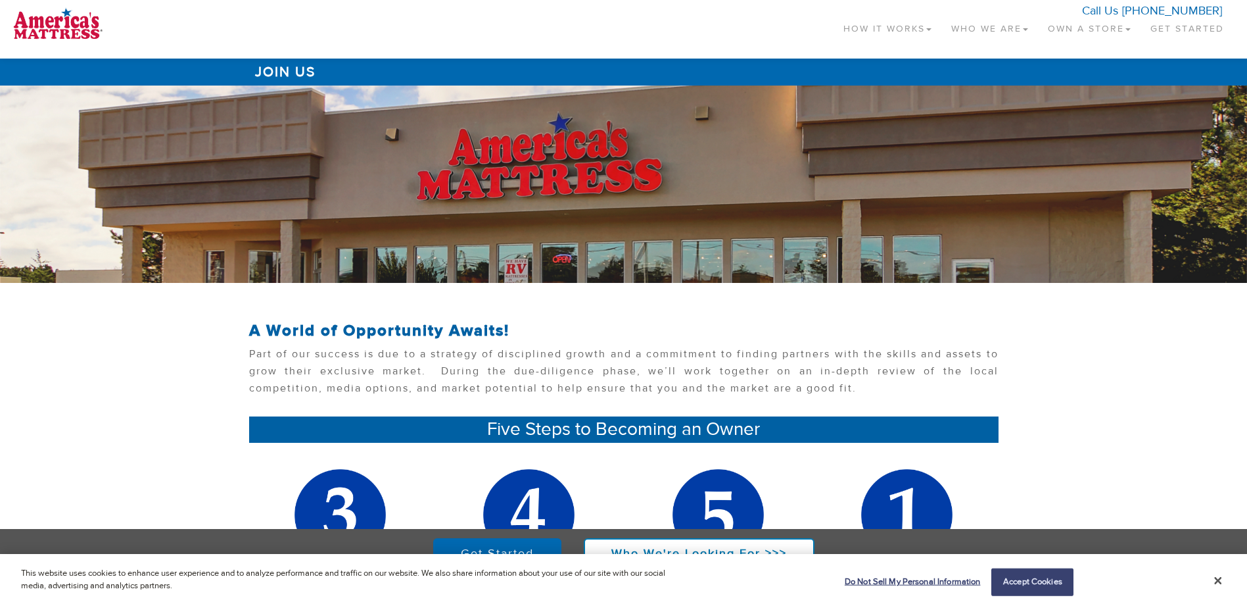
click at [1091, 28] on link "Own a Store" at bounding box center [1089, 26] width 103 height 39
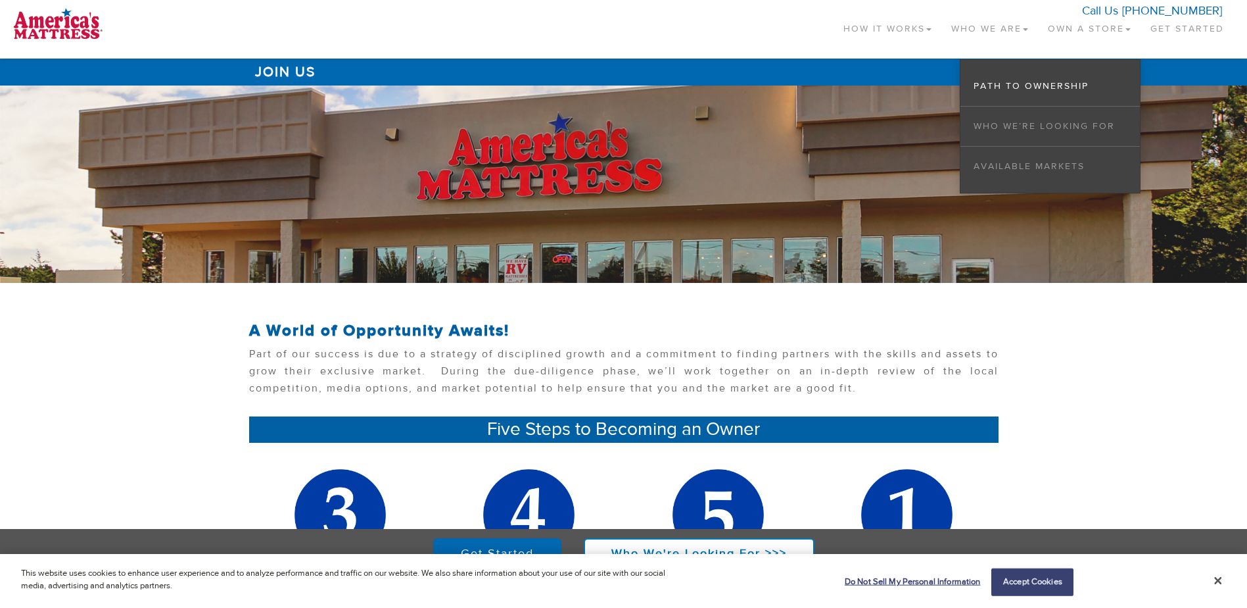
click at [1036, 132] on li "Who We’re Looking For" at bounding box center [1051, 127] width 180 height 40
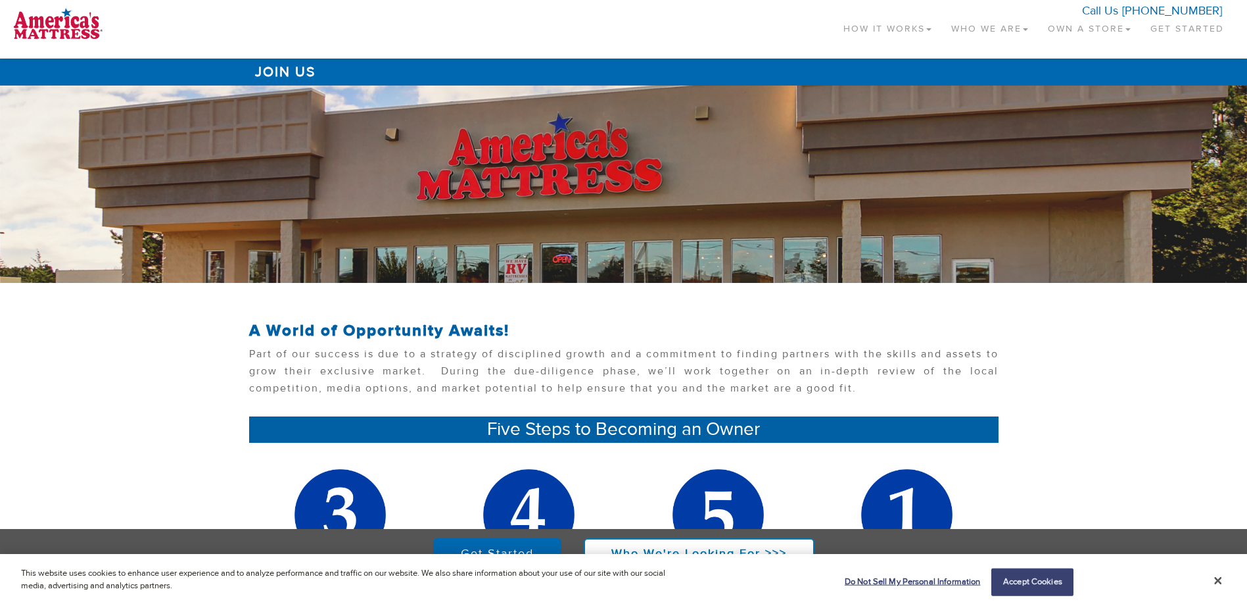
click at [1080, 30] on link "Own a Store" at bounding box center [1089, 26] width 103 height 39
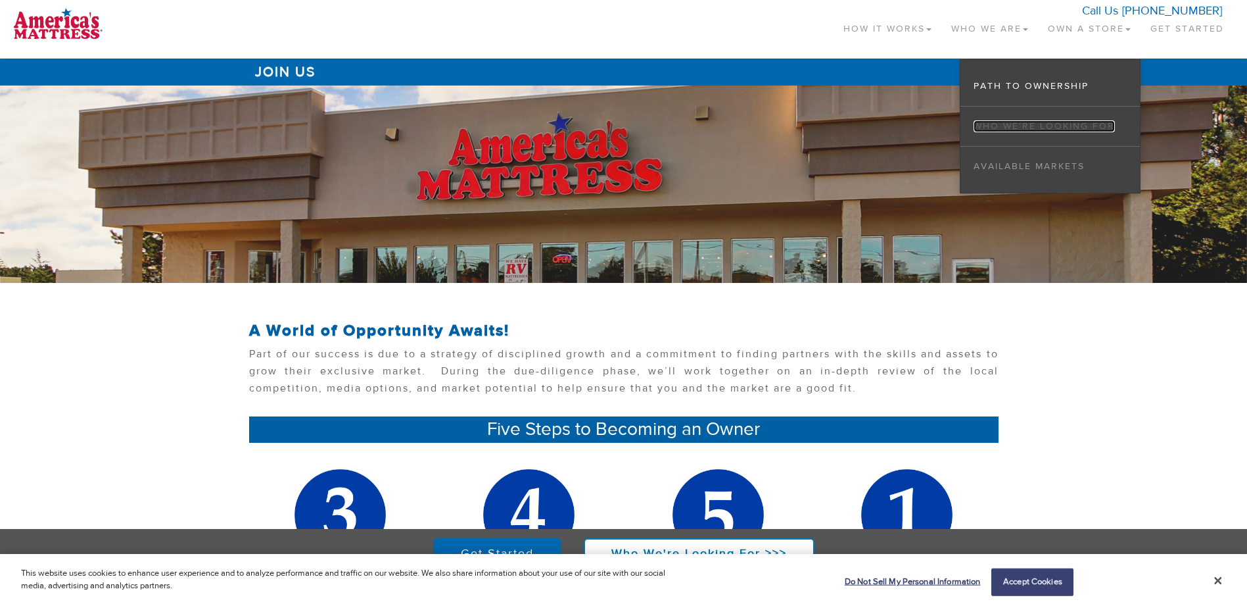
click at [1036, 122] on link "Who We’re Looking For" at bounding box center [1044, 126] width 141 height 12
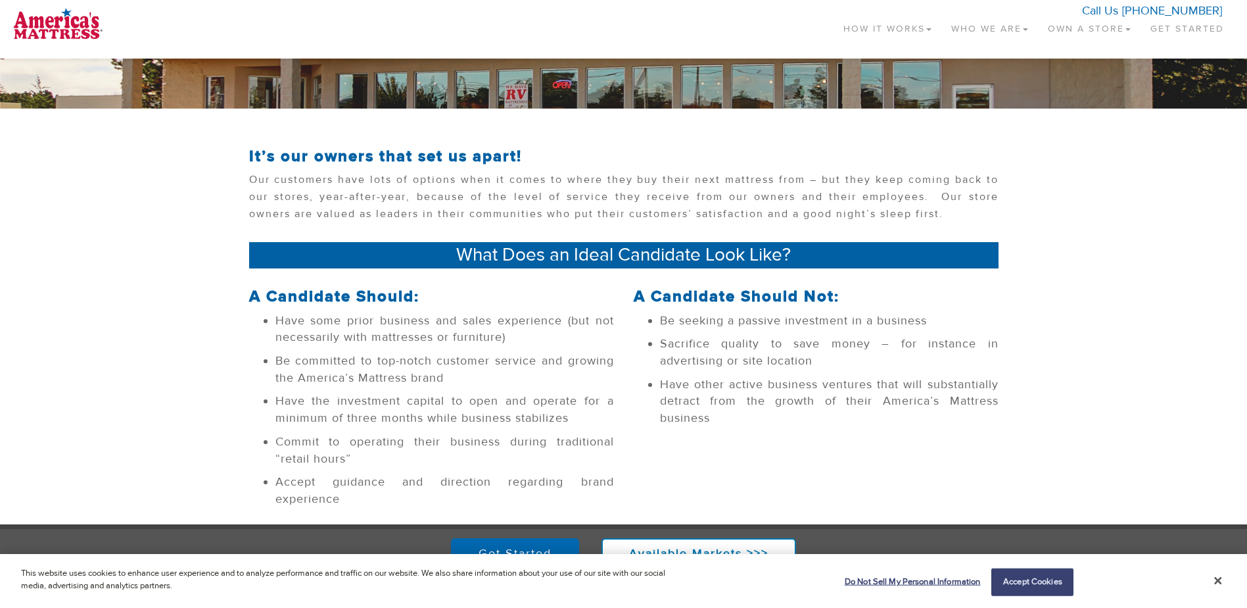
scroll to position [197, 0]
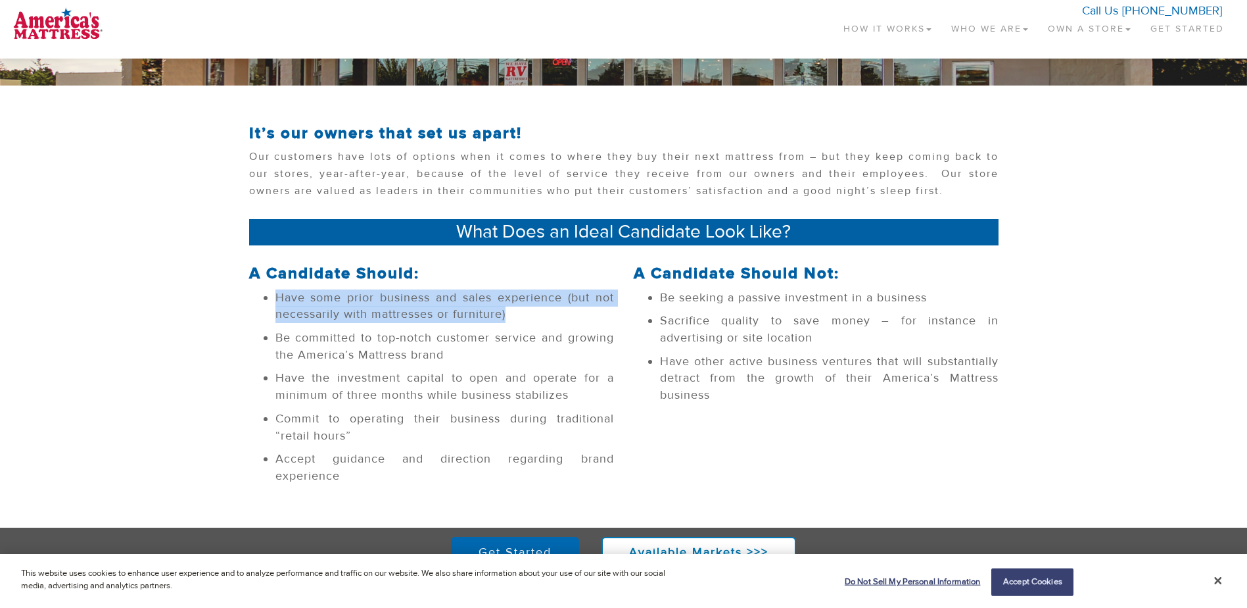
drag, startPoint x: 510, startPoint y: 317, endPoint x: 264, endPoint y: 300, distance: 246.5
click at [276, 300] on li "Have some prior business and sales experience (but not necessarily with mattres…" at bounding box center [445, 306] width 339 height 34
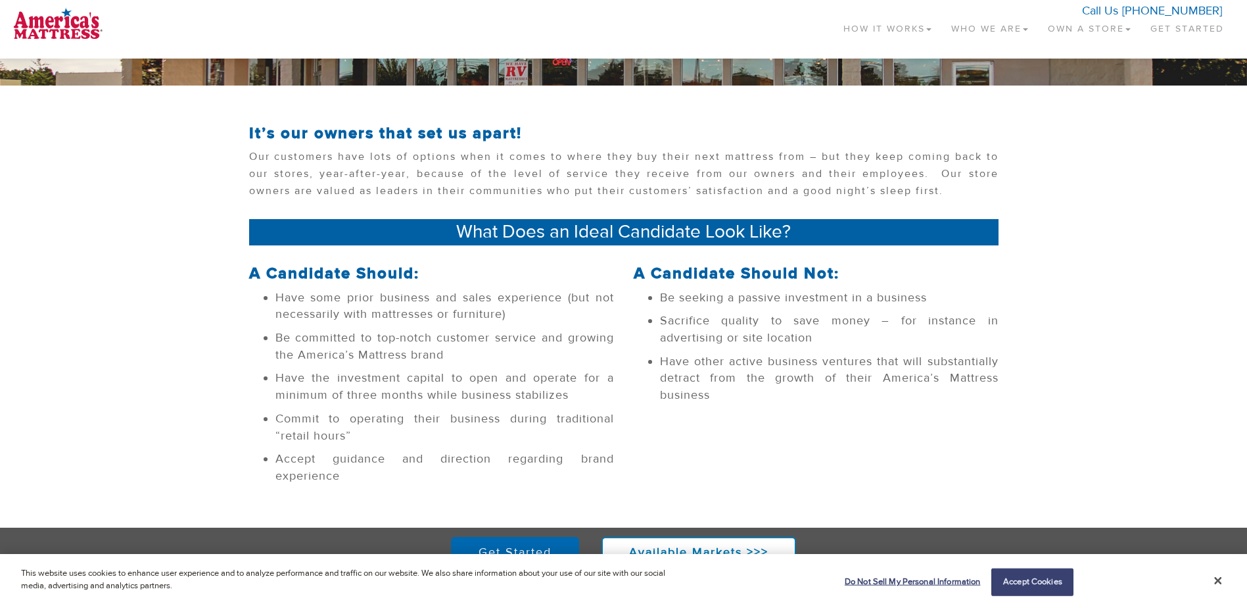
click at [419, 346] on li "Be committed to top-notch customer service and growing the America’s Mattress b…" at bounding box center [445, 346] width 339 height 34
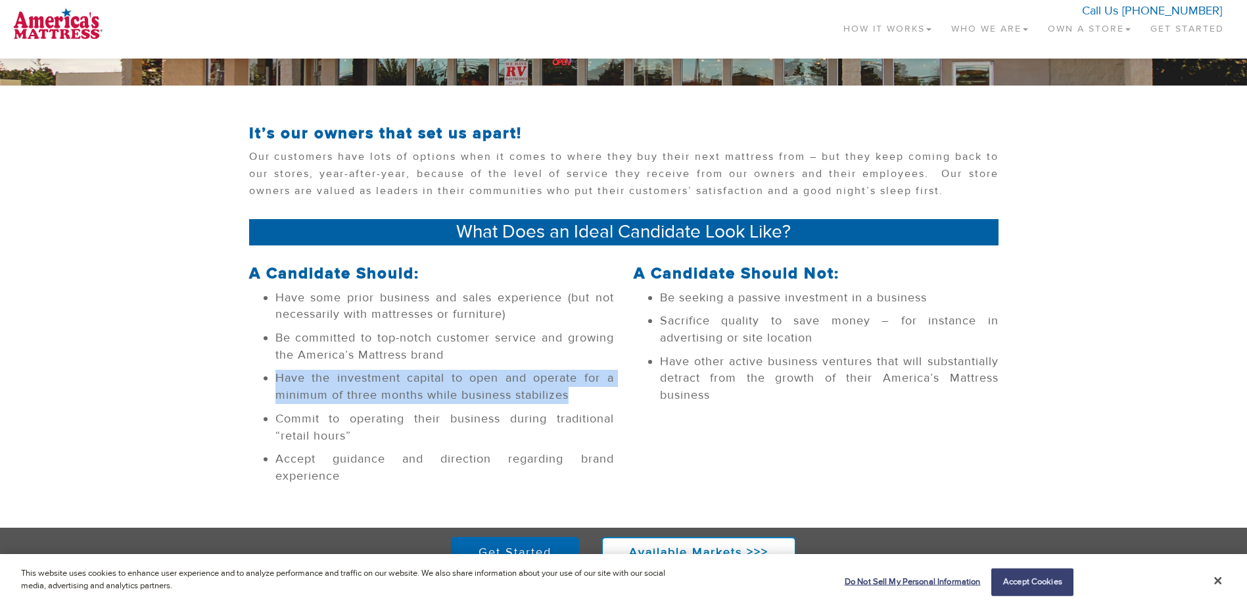
drag, startPoint x: 594, startPoint y: 387, endPoint x: 262, endPoint y: 376, distance: 332.9
click at [262, 376] on ul "Have some prior business and sales experience (but not necessarily with mattres…" at bounding box center [431, 386] width 365 height 195
drag, startPoint x: 262, startPoint y: 376, endPoint x: 605, endPoint y: 375, distance: 343.2
click at [605, 375] on li "Have the investment capital to open and operate for a minimum of three months w…" at bounding box center [445, 387] width 339 height 34
drag, startPoint x: 588, startPoint y: 393, endPoint x: 266, endPoint y: 383, distance: 322.3
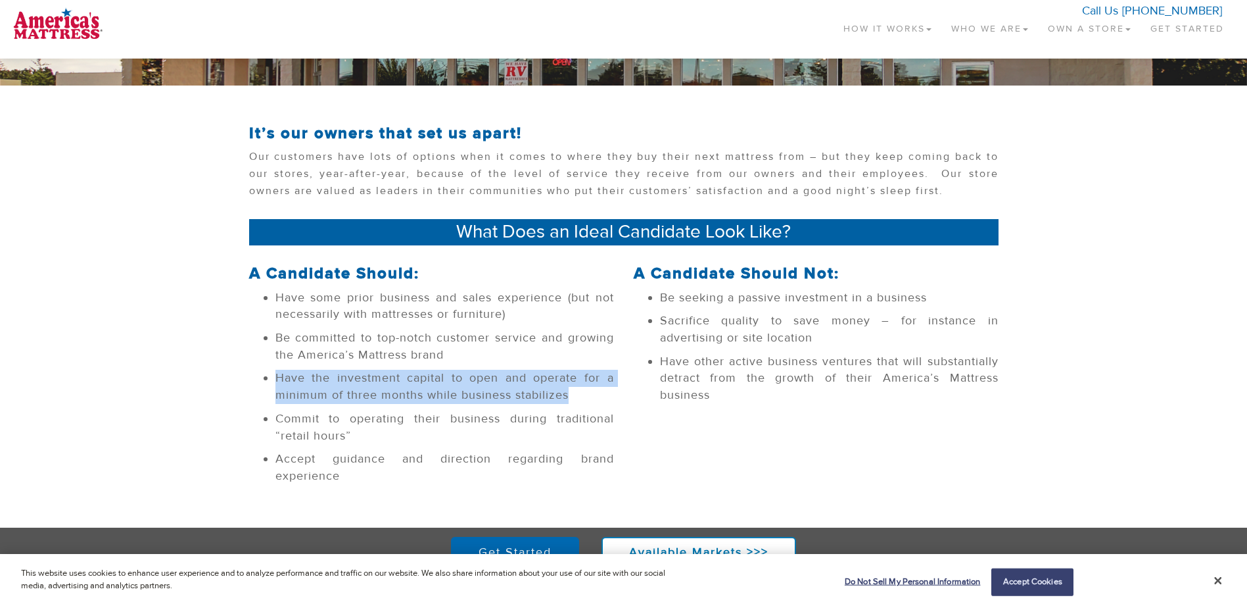
click at [276, 383] on li "Have the investment capital to open and operate for a minimum of three months w…" at bounding box center [445, 387] width 339 height 34
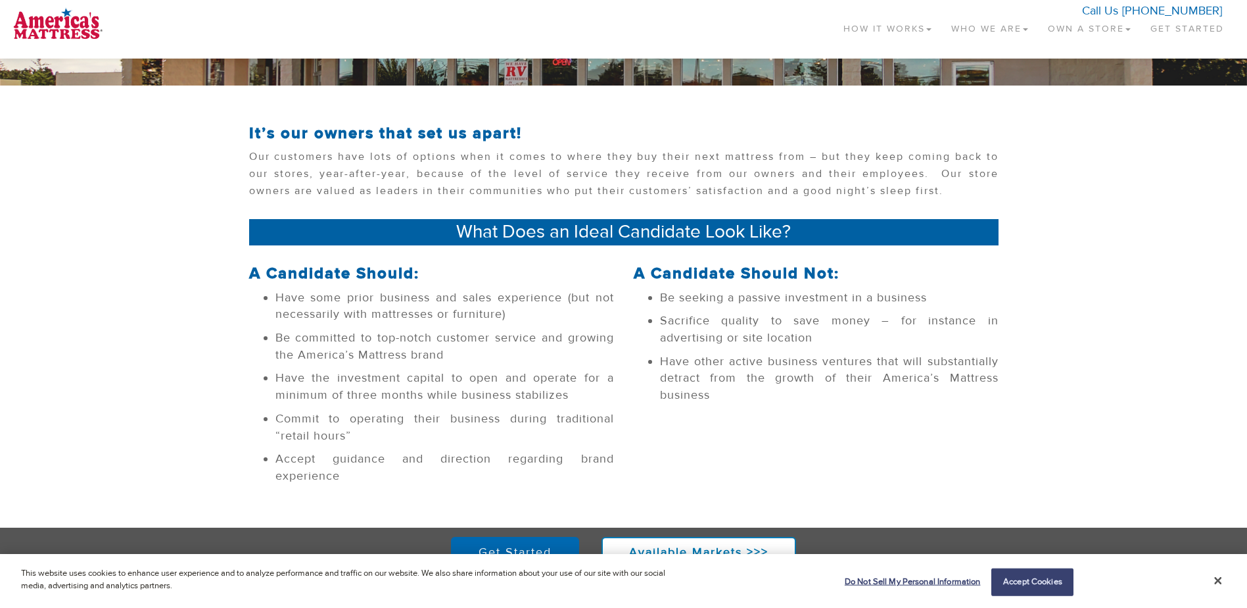
drag, startPoint x: 266, startPoint y: 383, endPoint x: 408, endPoint y: 413, distance: 144.4
click at [408, 412] on li "Commit to operating their business during traditional “retail hours”" at bounding box center [445, 427] width 339 height 34
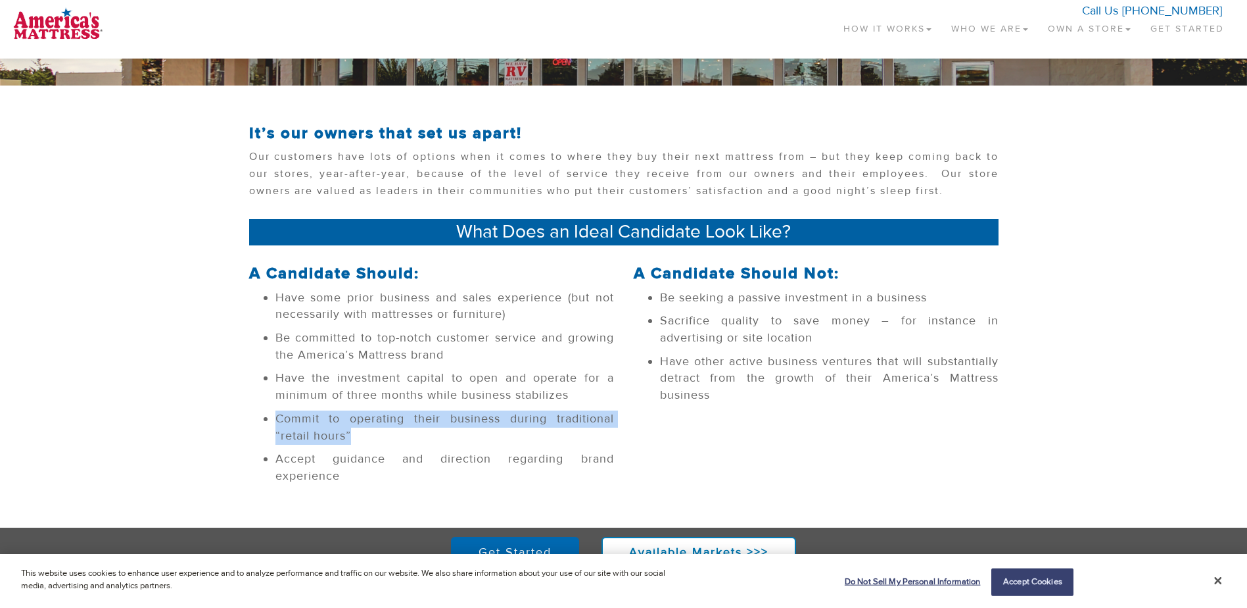
drag, startPoint x: 379, startPoint y: 438, endPoint x: 277, endPoint y: 423, distance: 103.6
click at [277, 423] on li "Commit to operating their business during traditional “retail hours”" at bounding box center [445, 427] width 339 height 34
drag, startPoint x: 277, startPoint y: 423, endPoint x: 367, endPoint y: 415, distance: 90.5
click at [367, 415] on li "Commit to operating their business during traditional “retail hours”" at bounding box center [445, 427] width 339 height 34
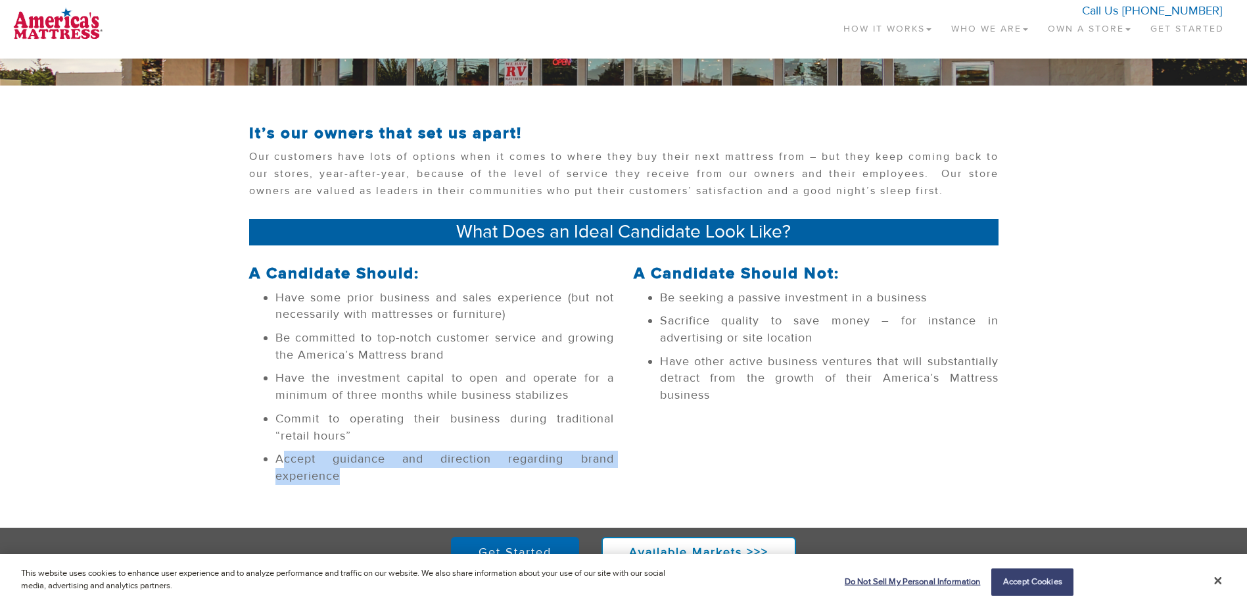
drag, startPoint x: 400, startPoint y: 469, endPoint x: 278, endPoint y: 456, distance: 123.1
click at [278, 456] on li "Accept guidance and direction regarding brand experience" at bounding box center [445, 467] width 339 height 34
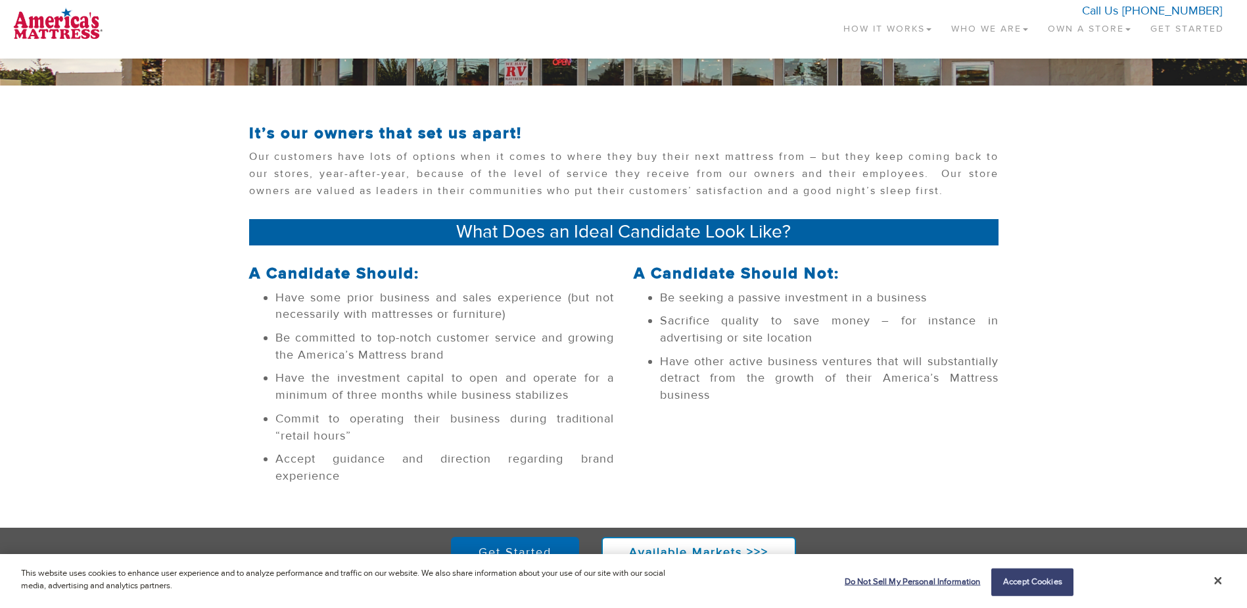
click at [913, 412] on div "A Candidate Should: Have some prior business and sales experience (but not nece…" at bounding box center [623, 376] width 769 height 249
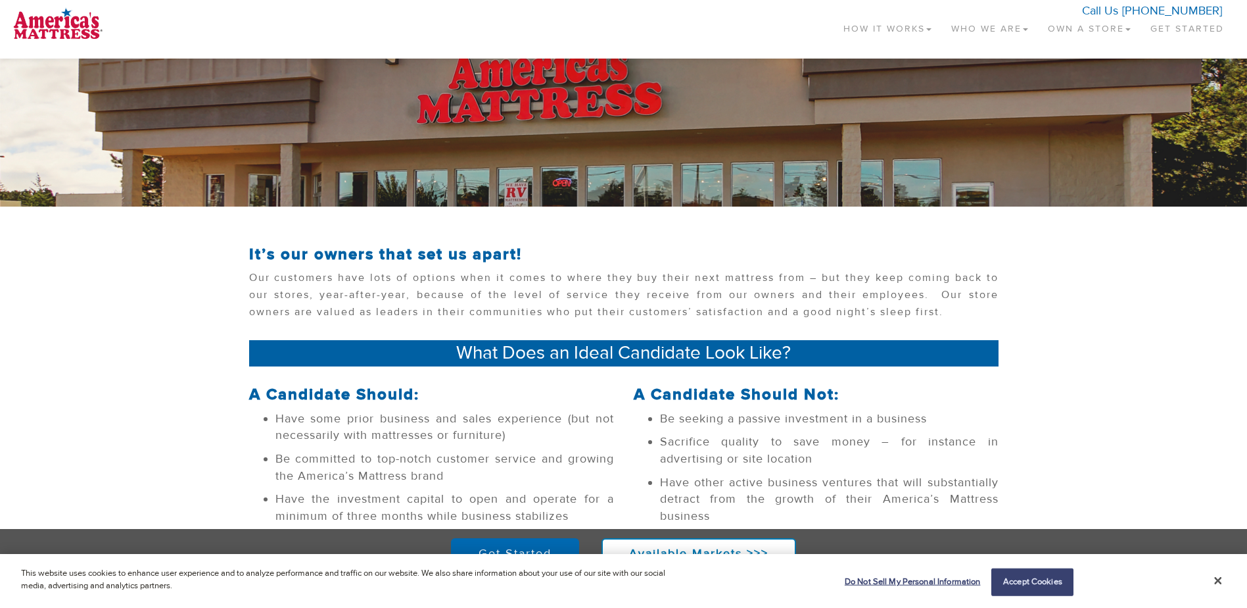
scroll to position [0, 0]
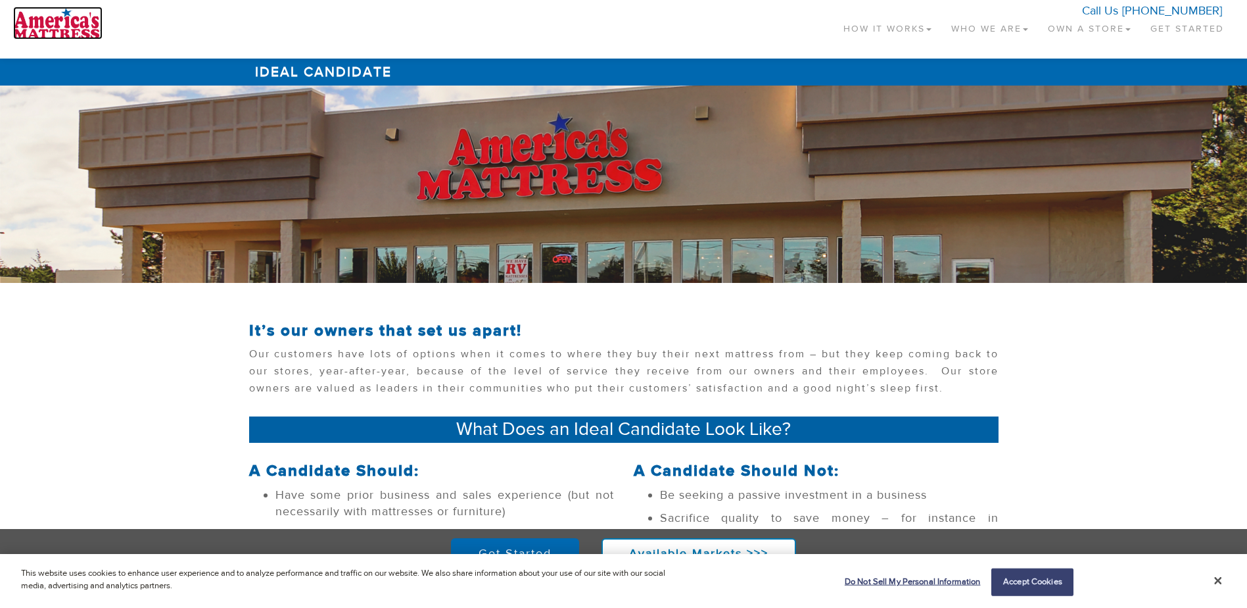
click at [53, 23] on img at bounding box center [57, 23] width 89 height 33
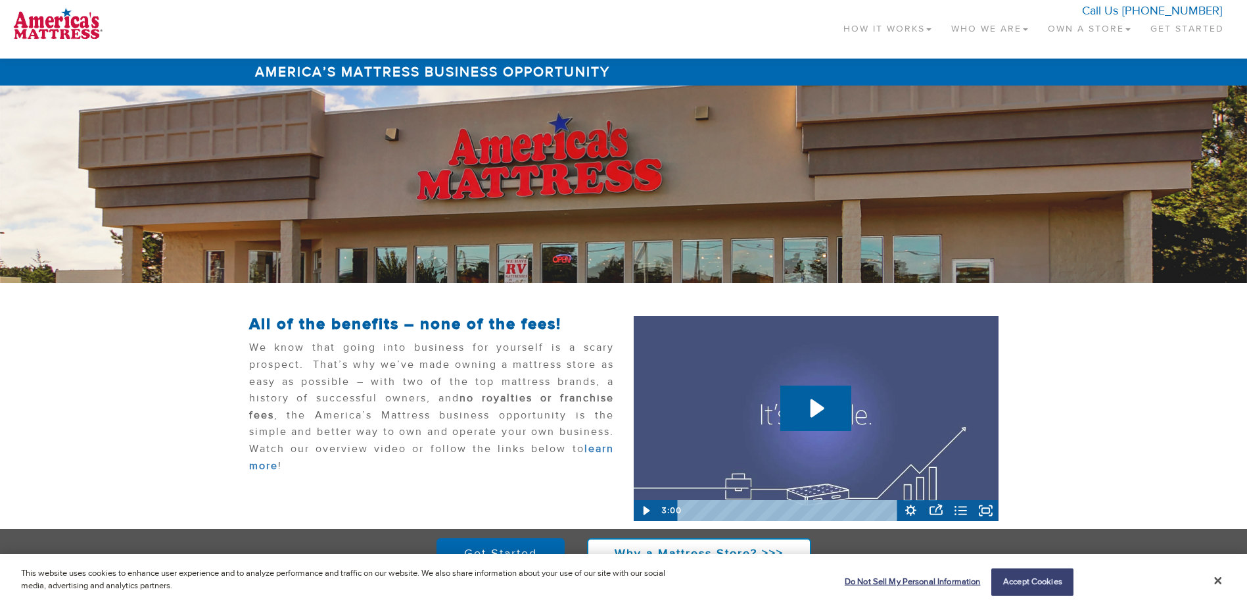
click at [1049, 217] on div at bounding box center [623, 183] width 1247 height 197
click at [416, 393] on p "We know that going into business for yourself is a scary prospect. That’s why w…" at bounding box center [431, 409] width 365 height 141
drag, startPoint x: 416, startPoint y: 393, endPoint x: 371, endPoint y: 404, distance: 45.9
